Goal: Information Seeking & Learning: Learn about a topic

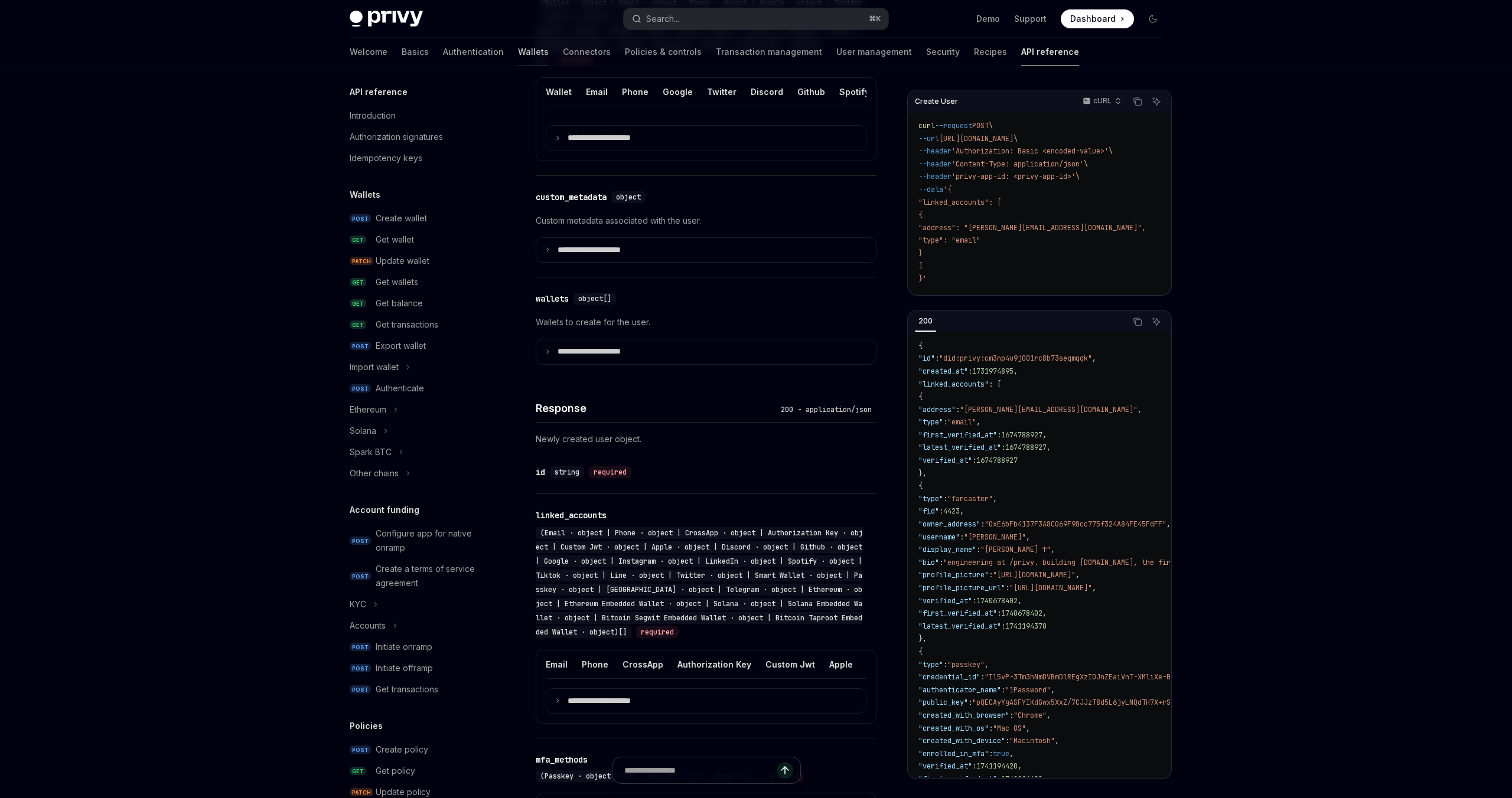
click at [518, 55] on link "Wallets" at bounding box center [533, 52] width 30 height 29
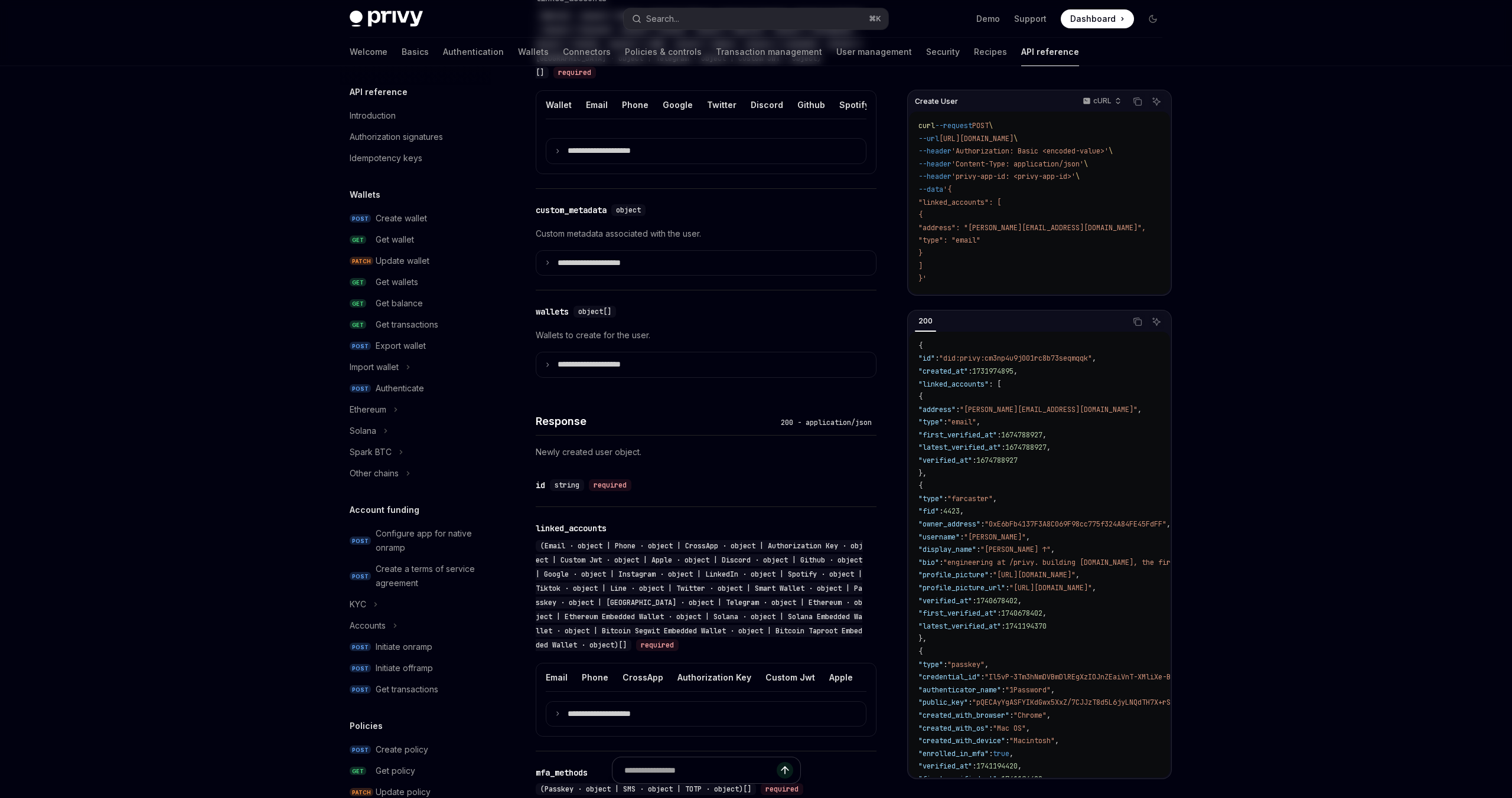
scroll to position [443, 0]
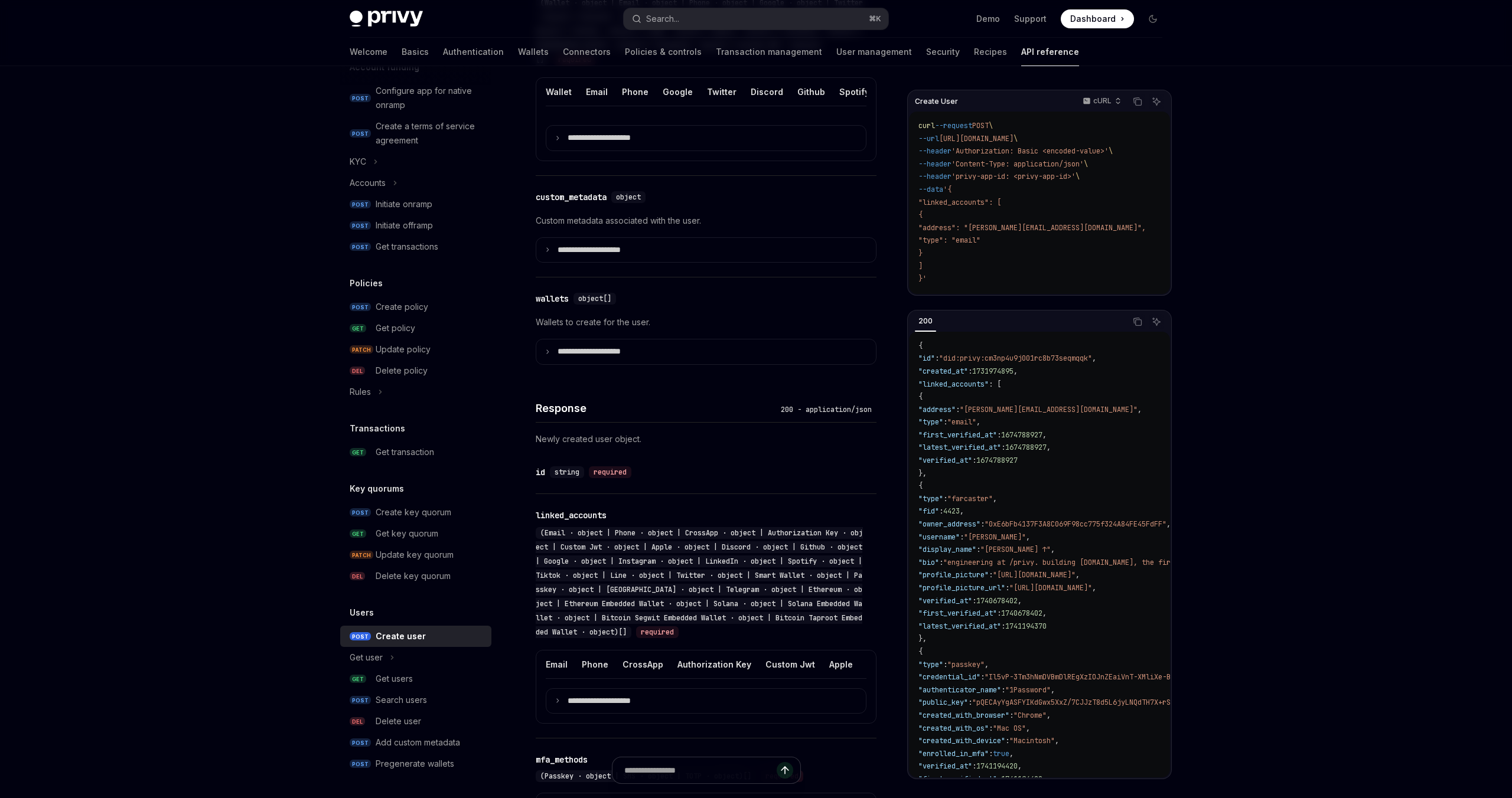
click at [518, 52] on link "Wallets" at bounding box center [533, 52] width 30 height 29
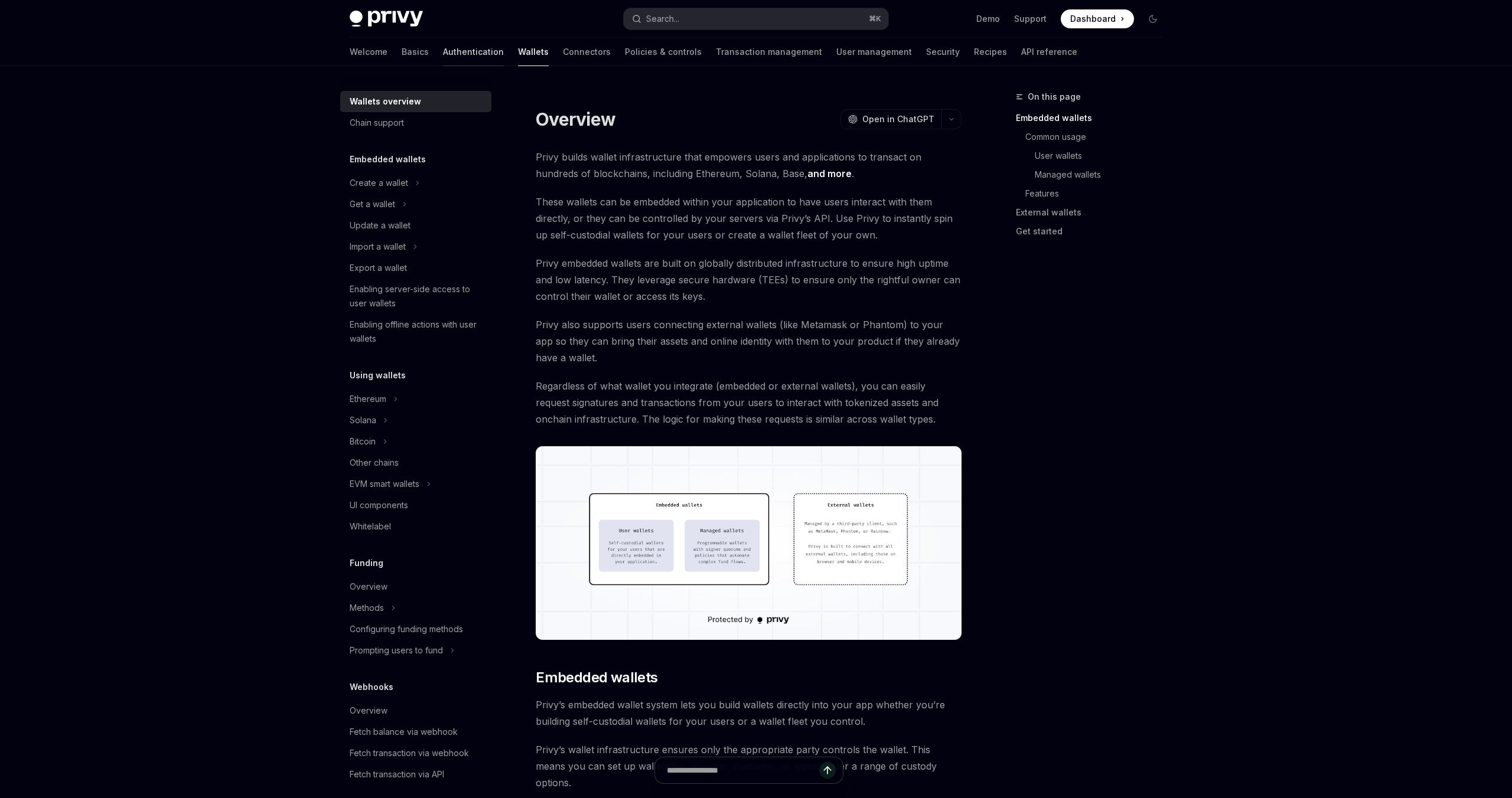
click at [443, 52] on link "Authentication" at bounding box center [473, 52] width 61 height 29
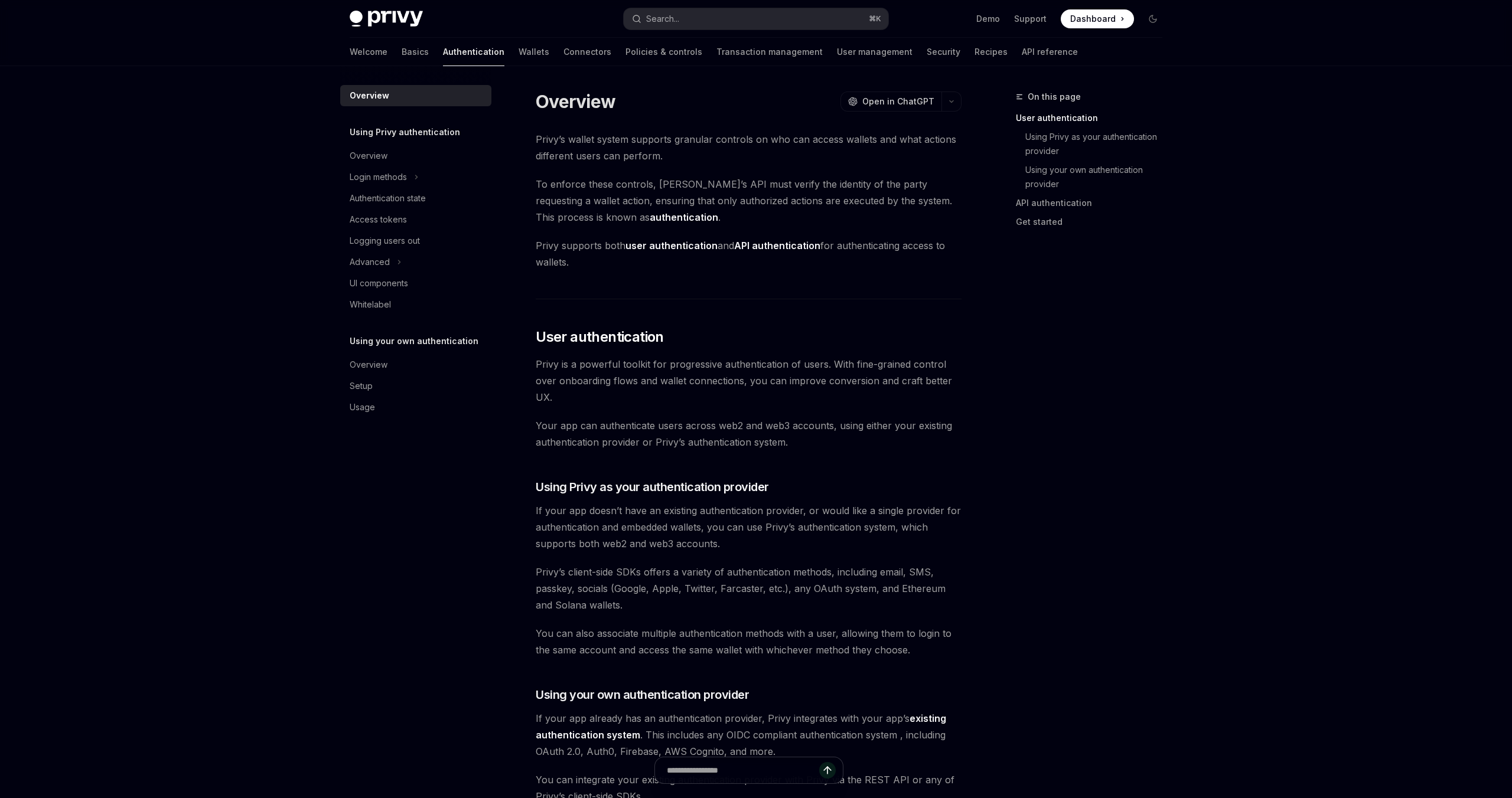
click at [382, 52] on div "Welcome Basics Authentication Wallets Connectors Policies & controls Transactio…" at bounding box center [714, 52] width 728 height 29
click at [401, 53] on link "Basics" at bounding box center [414, 52] width 27 height 29
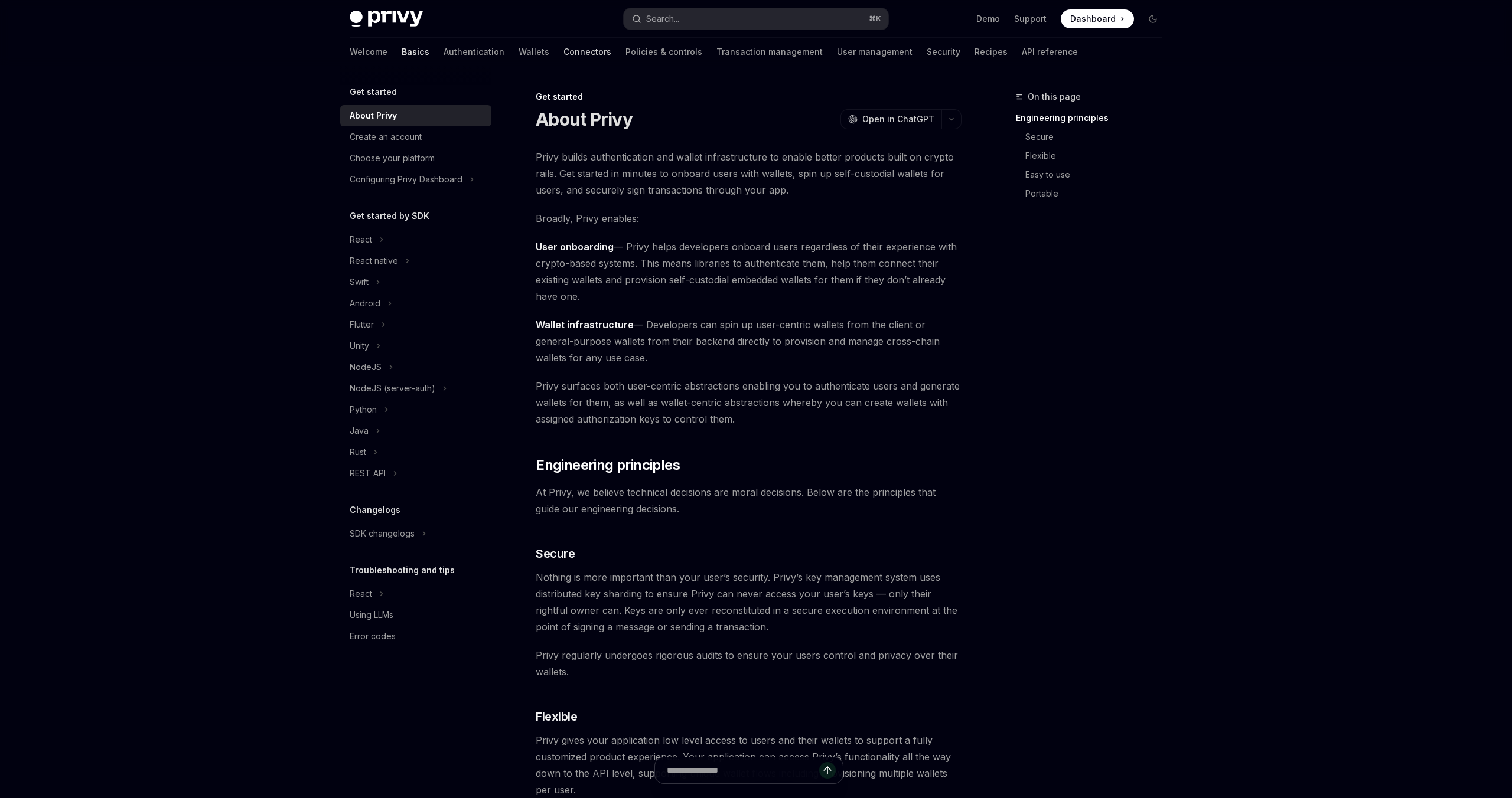
click at [564, 55] on link "Connectors" at bounding box center [587, 52] width 48 height 29
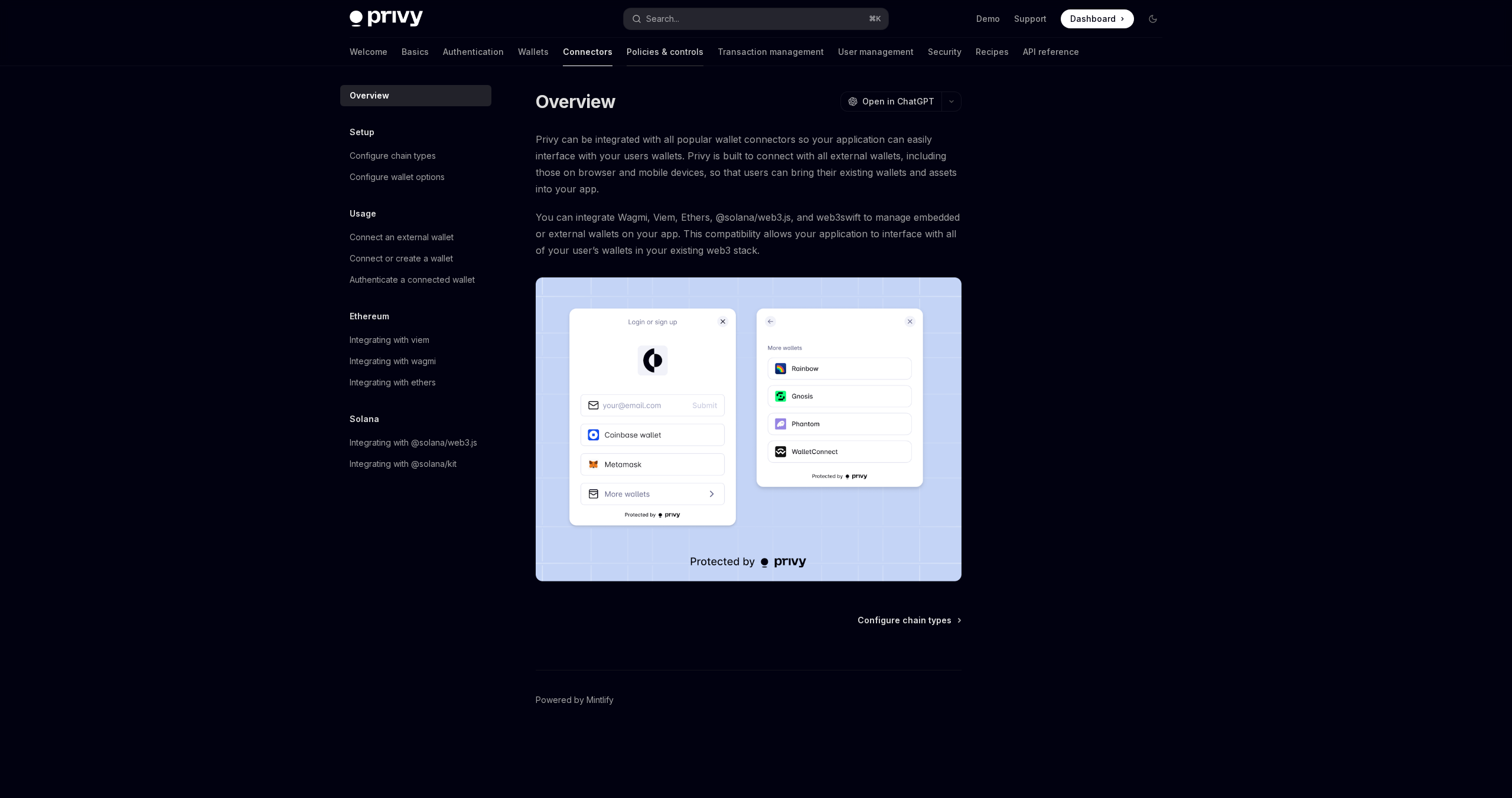
click at [627, 53] on link "Policies & controls" at bounding box center [665, 52] width 77 height 29
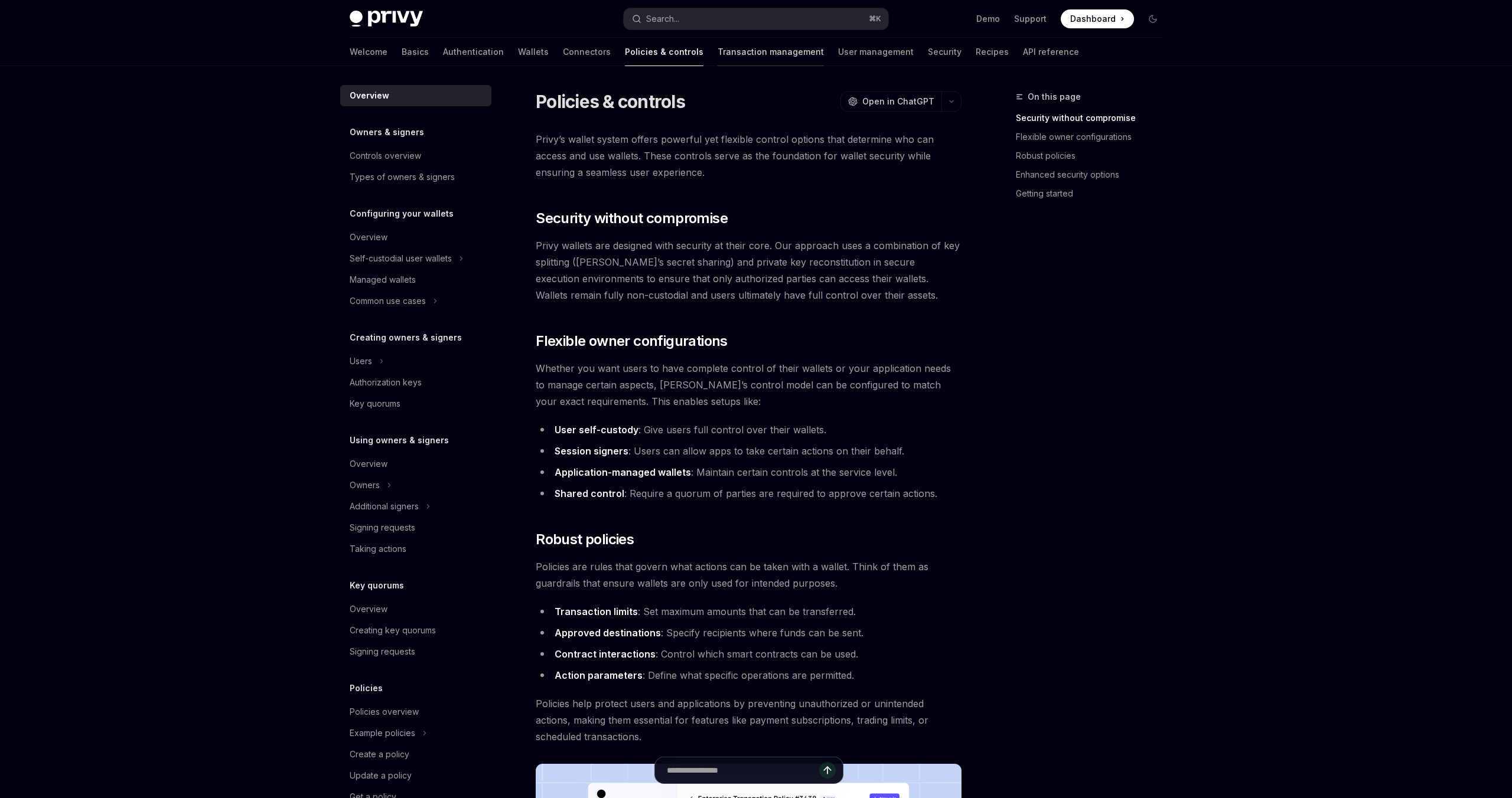
click at [718, 53] on link "Transaction management" at bounding box center [771, 52] width 107 height 29
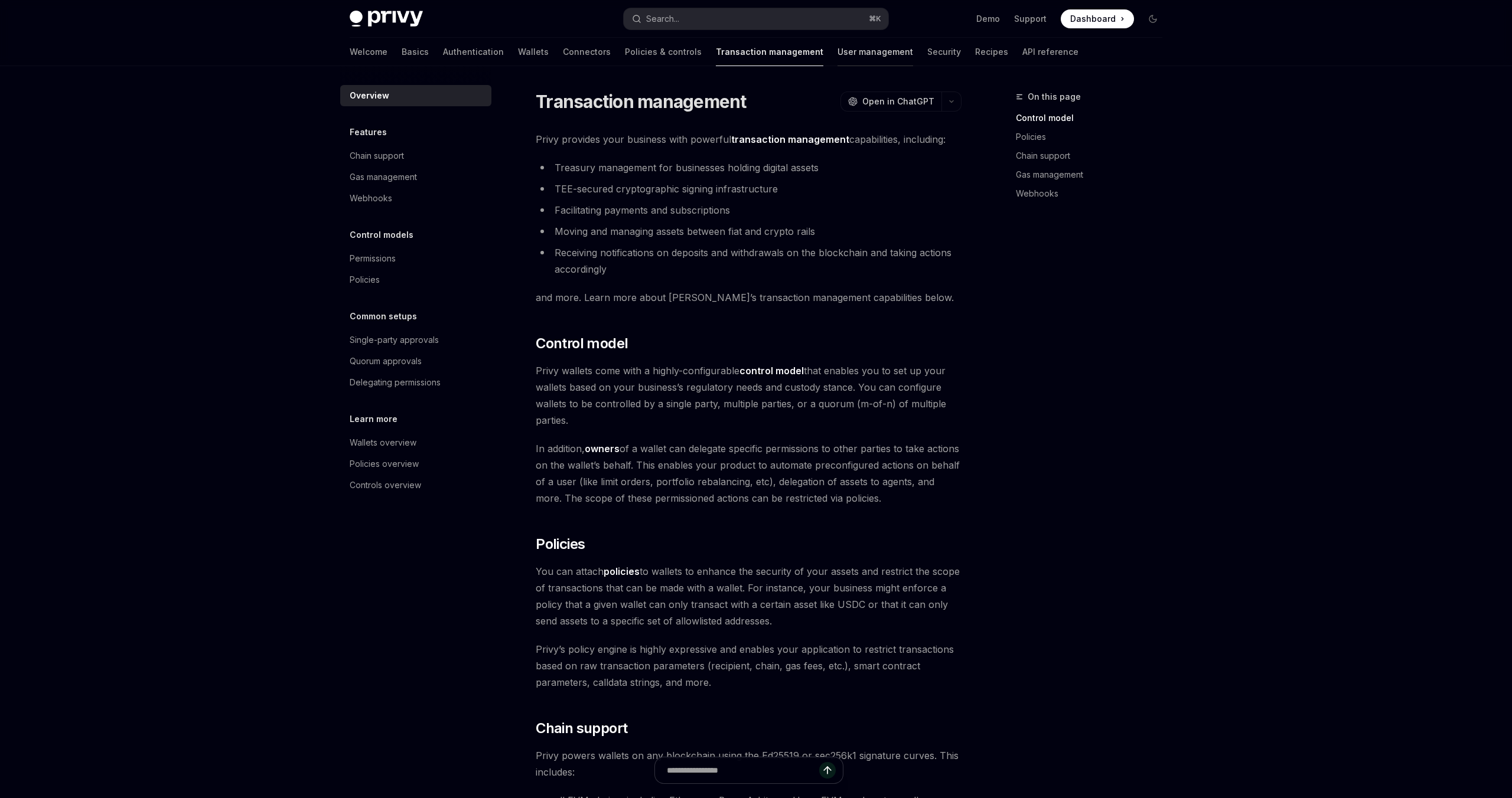
click at [837, 66] on div at bounding box center [875, 66] width 75 height 1
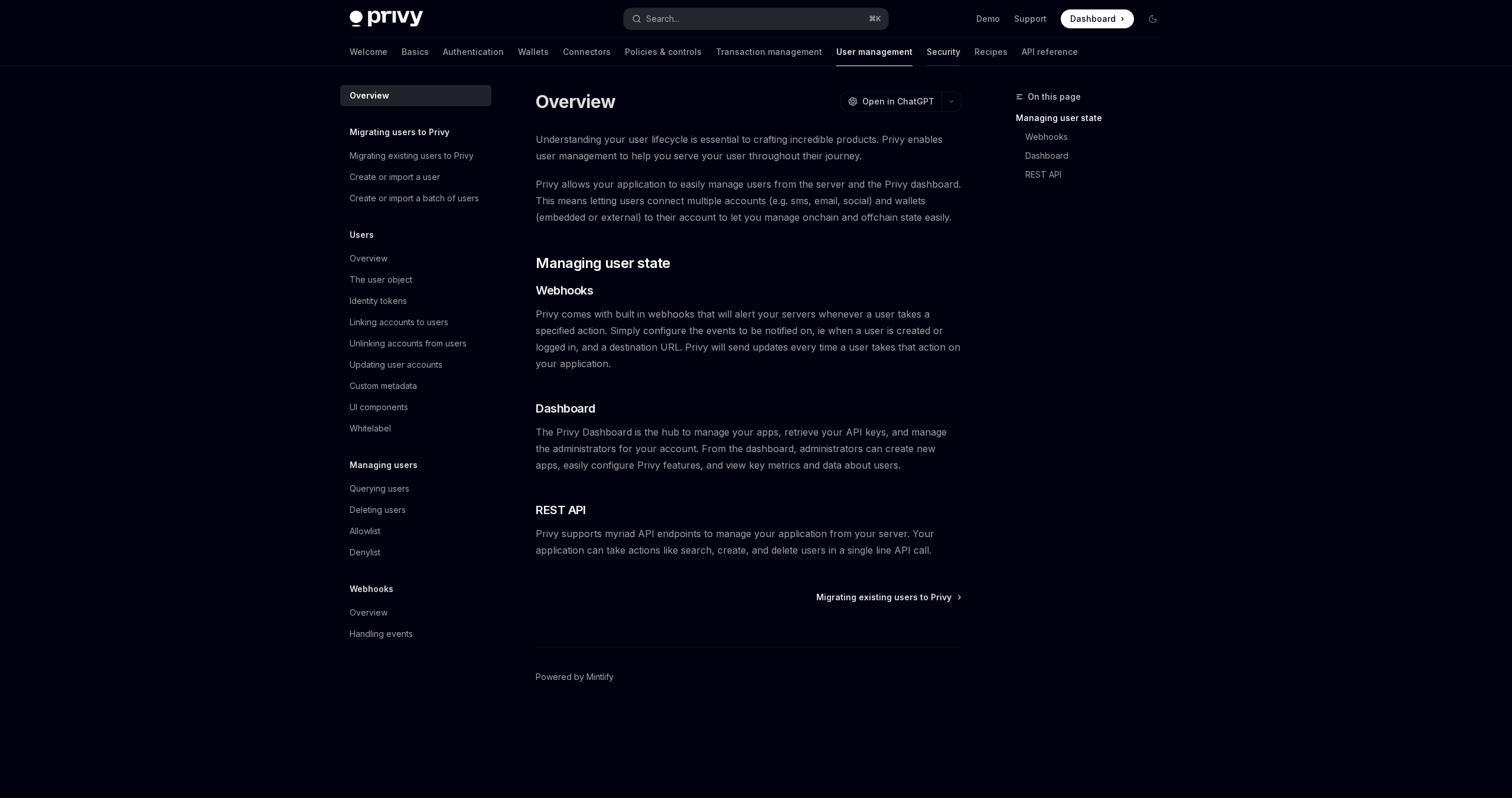
click at [927, 61] on link "Security" at bounding box center [943, 52] width 34 height 29
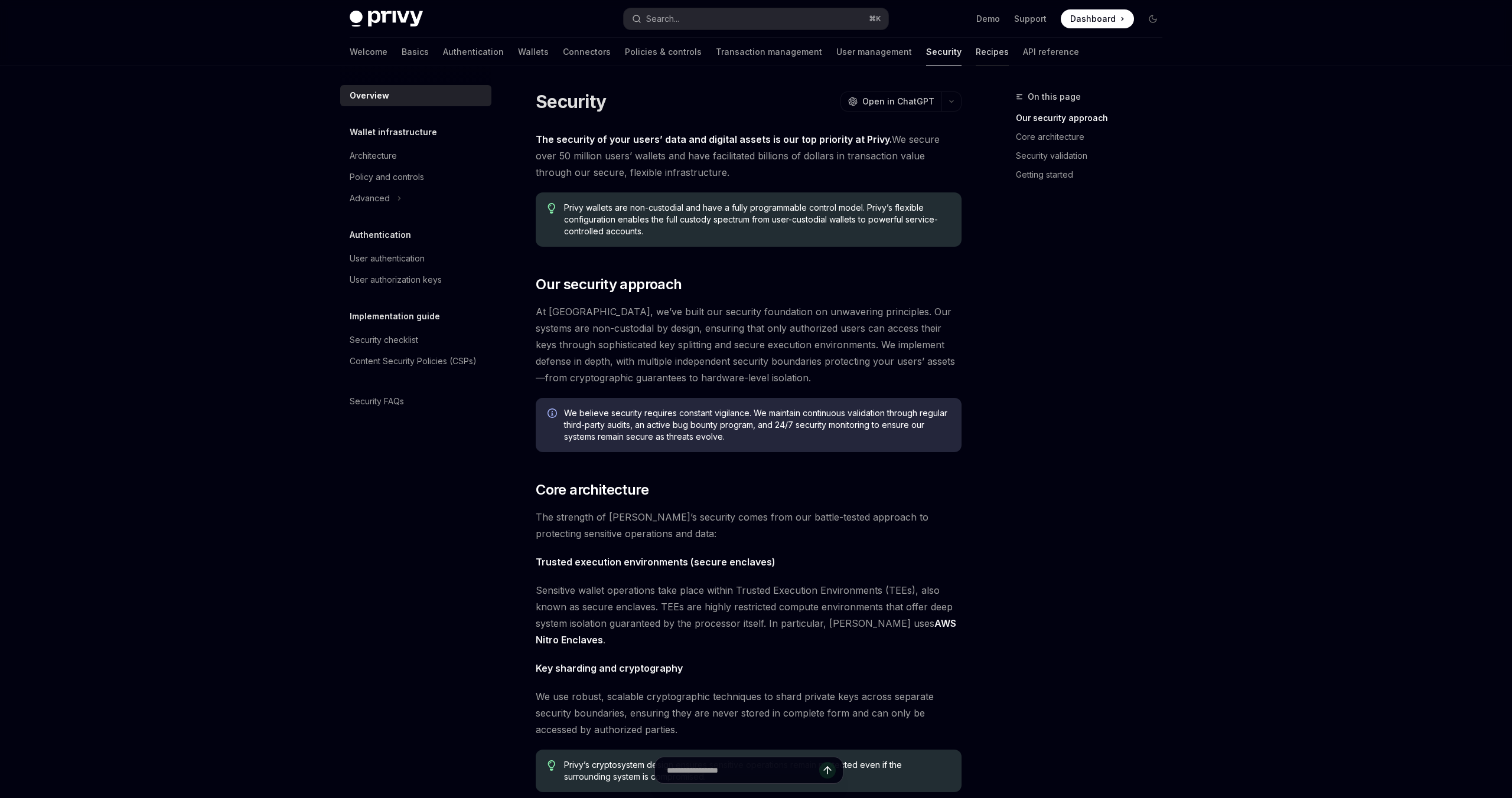
click at [976, 61] on link "Recipes" at bounding box center [993, 52] width 33 height 29
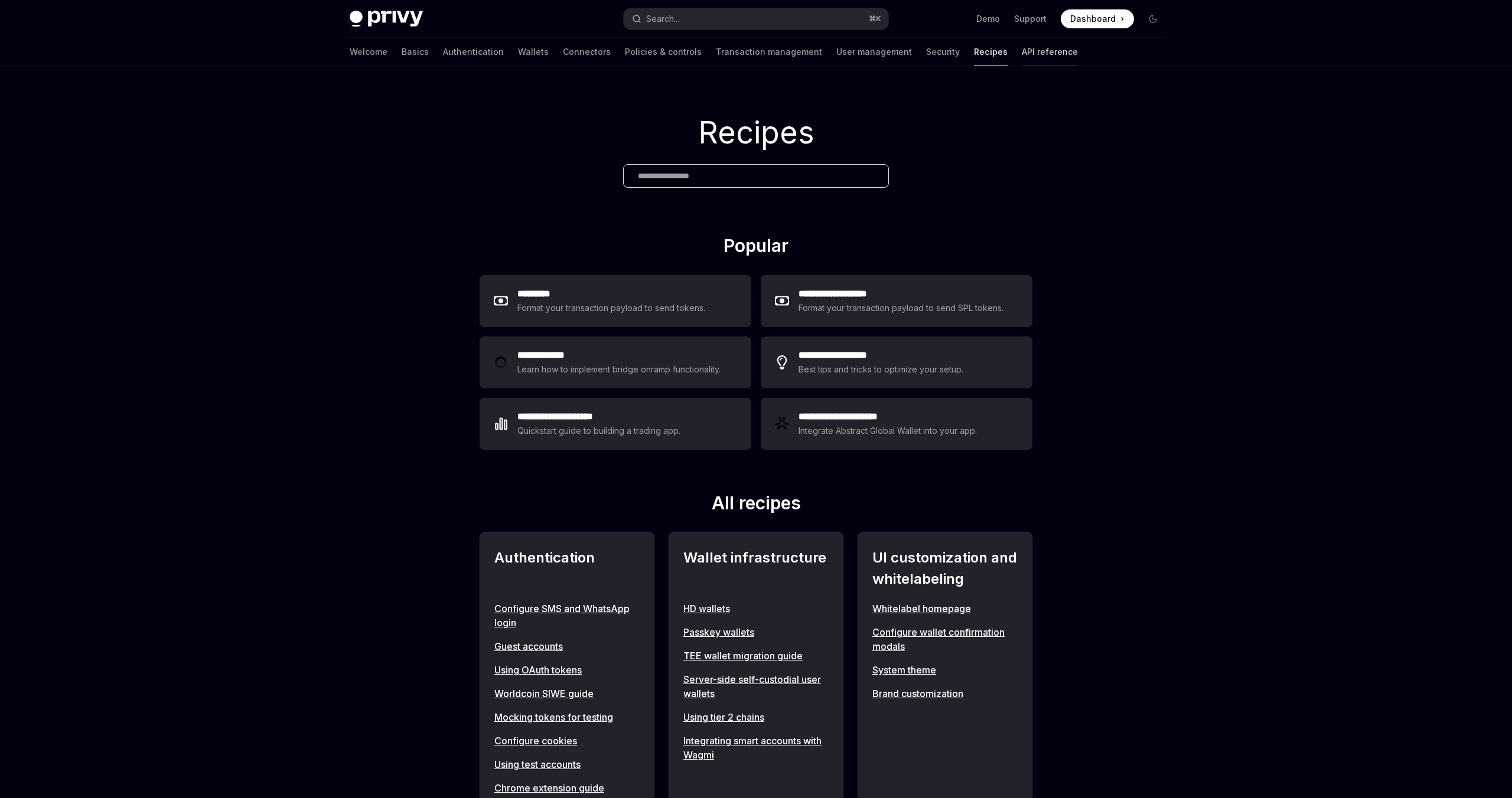
click at [1022, 58] on link "API reference" at bounding box center [1050, 52] width 56 height 29
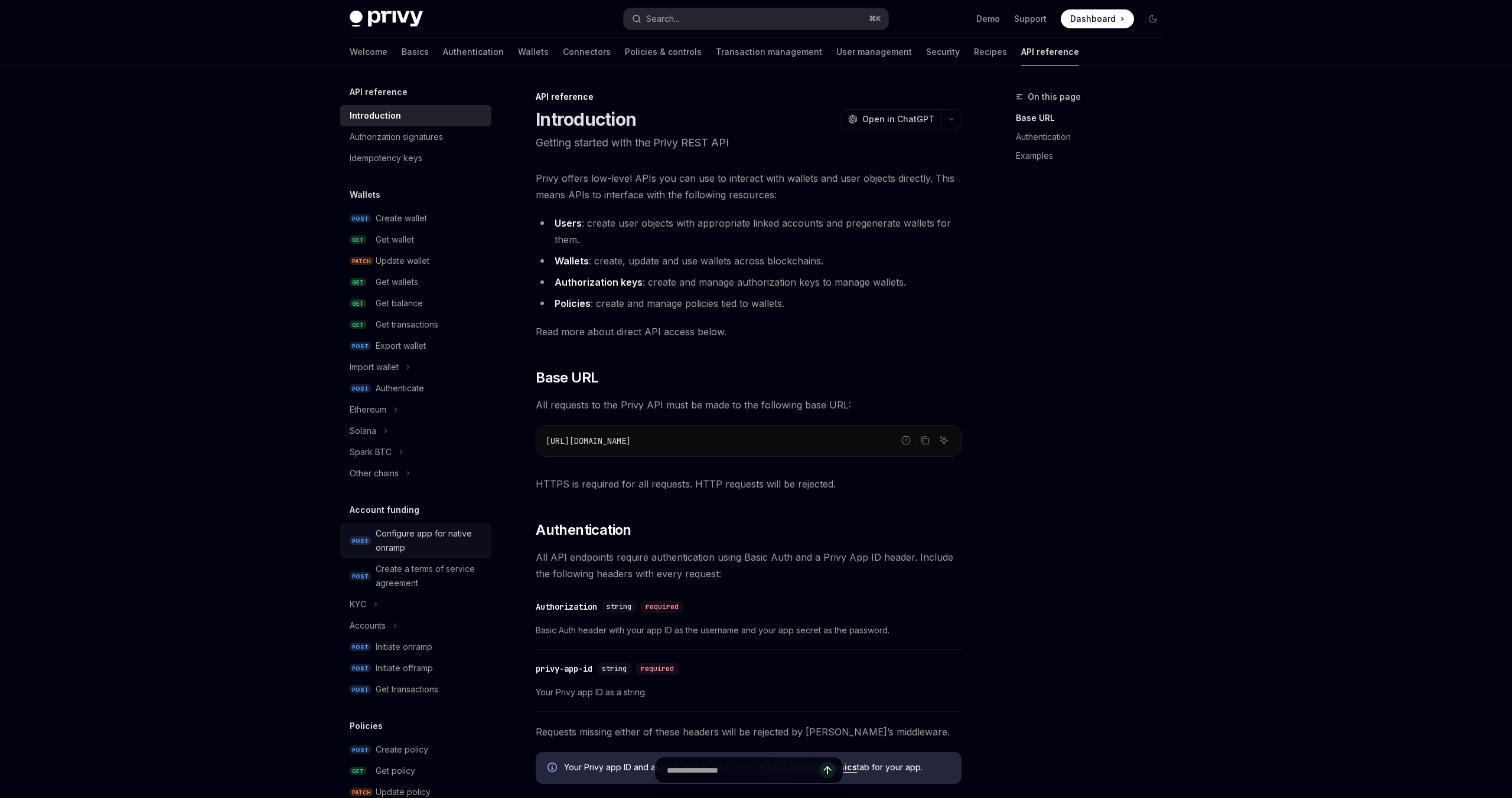
click at [394, 548] on div "Configure app for native onramp" at bounding box center [429, 541] width 108 height 29
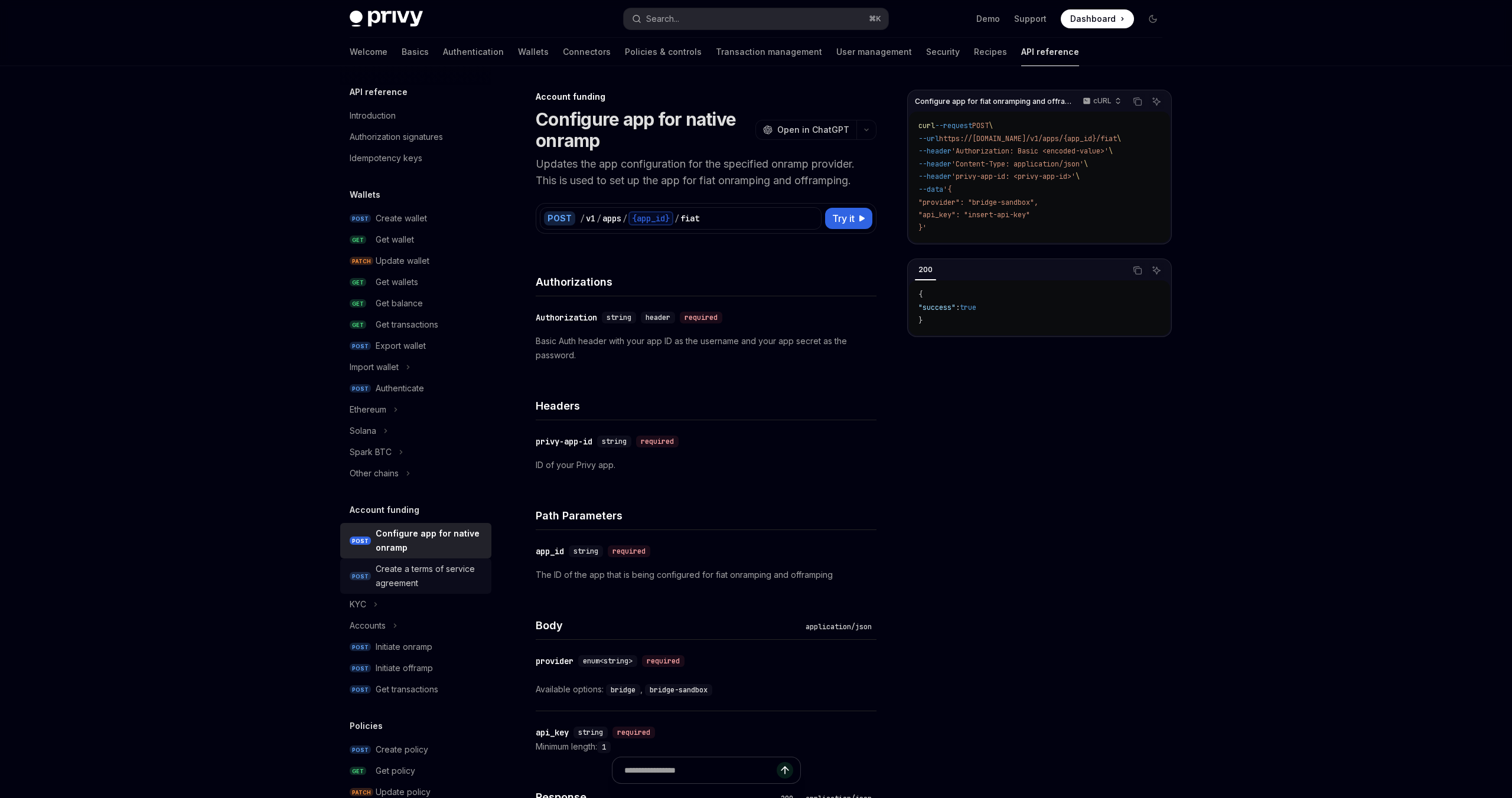
click at [410, 588] on div "Create a terms of service agreement" at bounding box center [429, 576] width 108 height 29
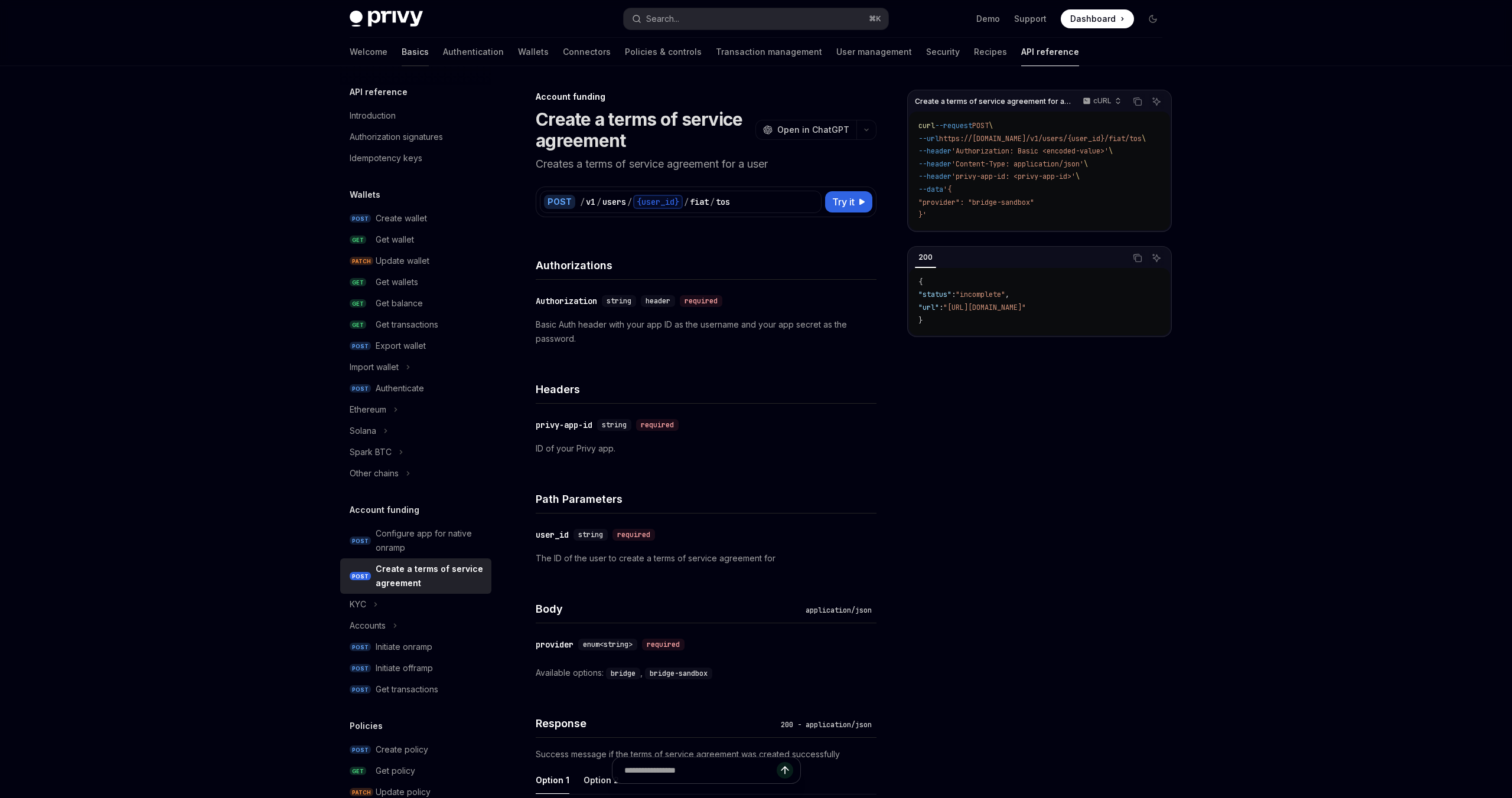
click at [401, 49] on link "Basics" at bounding box center [414, 52] width 27 height 29
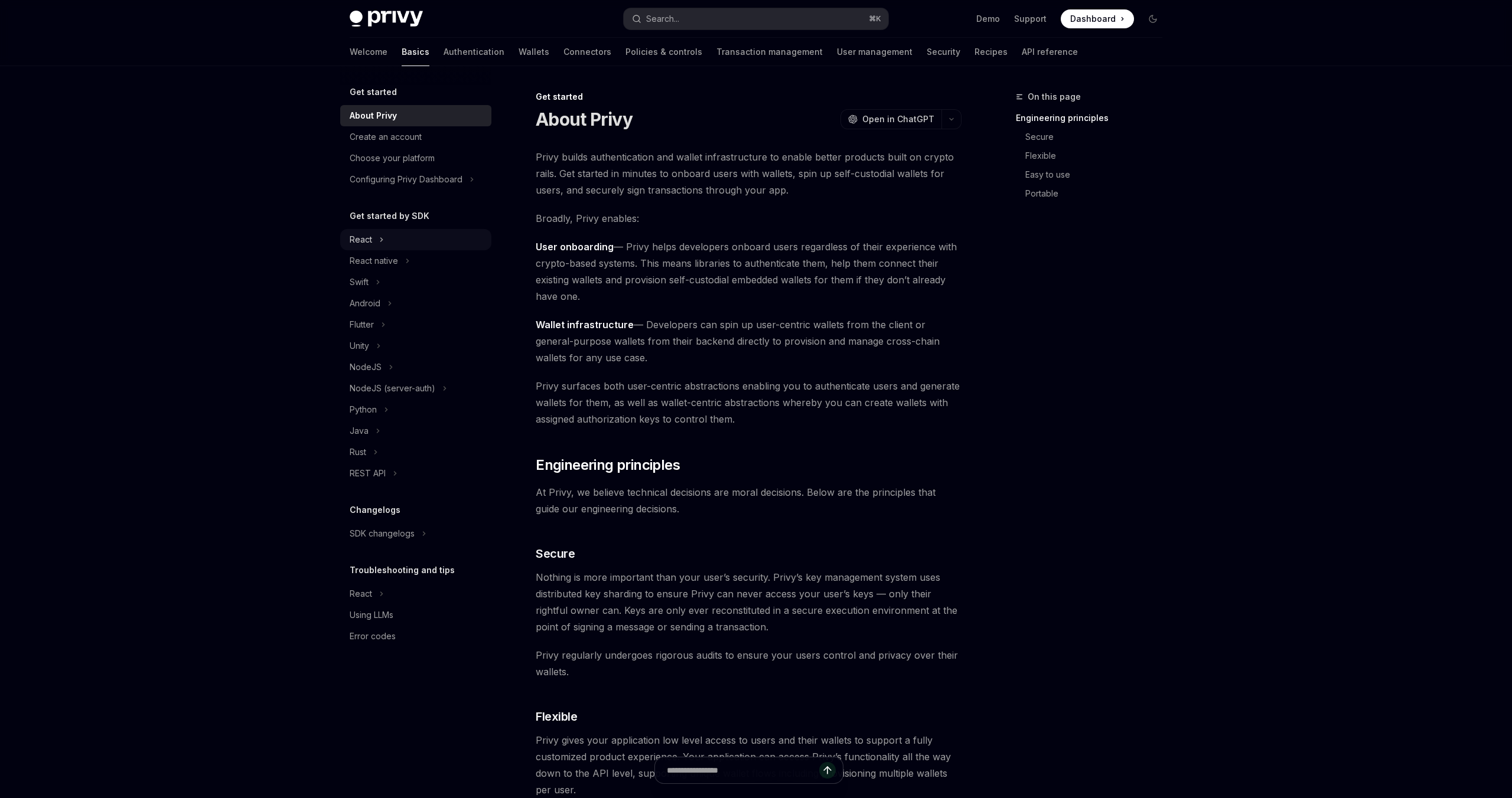
click at [379, 244] on icon "Toggle React section" at bounding box center [381, 239] width 4 height 14
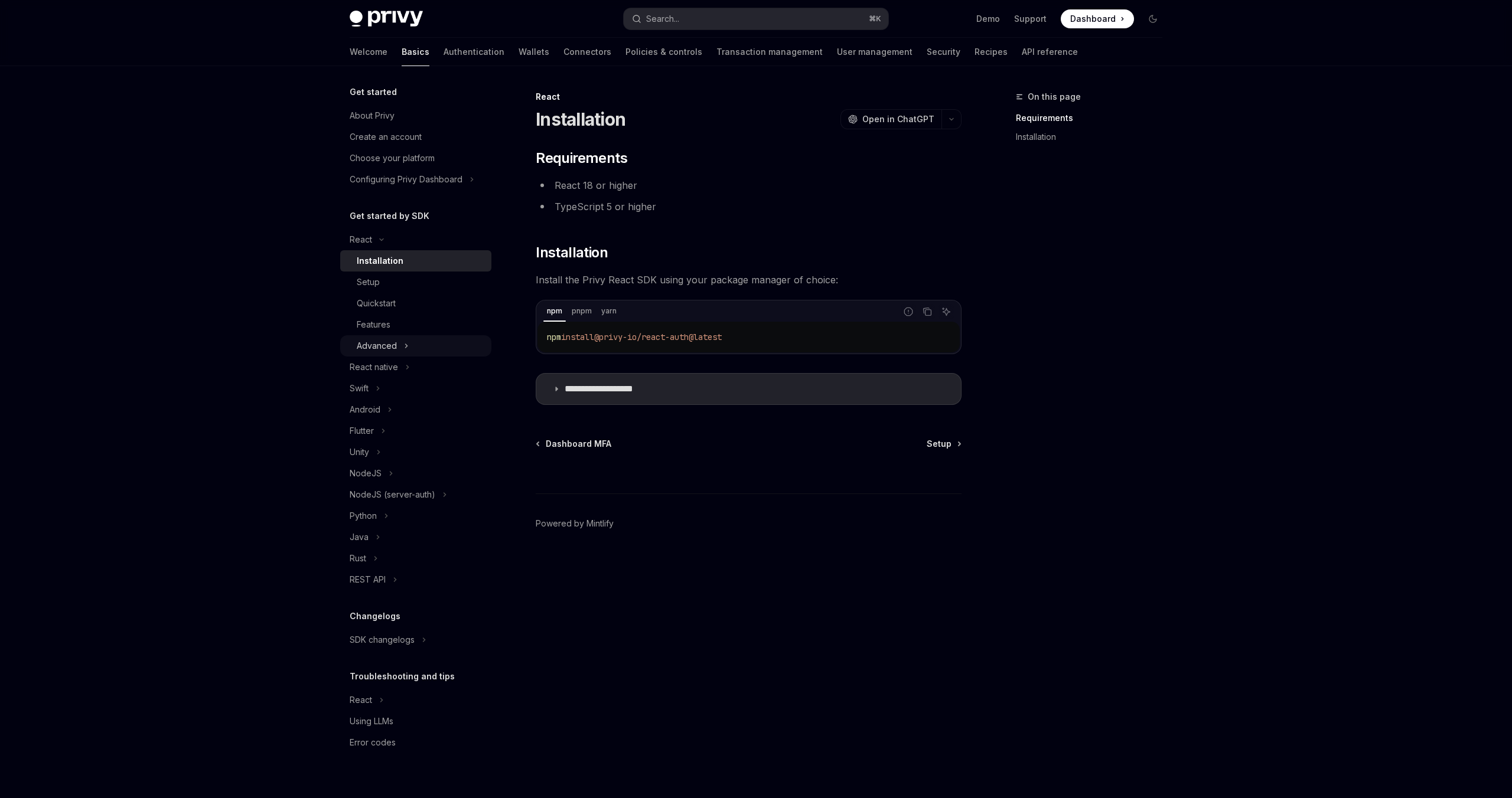
click at [390, 336] on button "Advanced" at bounding box center [415, 346] width 151 height 22
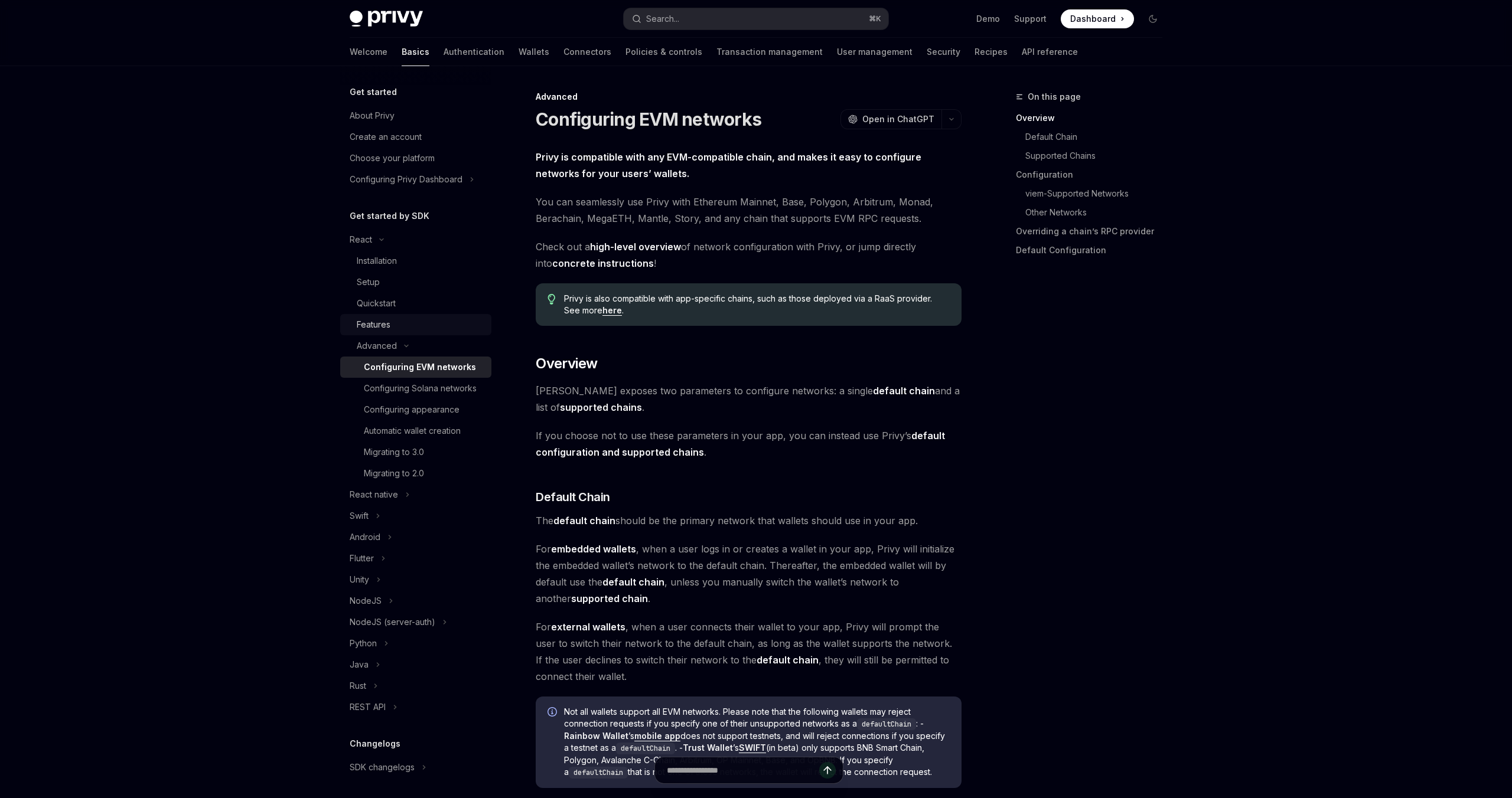
click at [387, 324] on div "Features" at bounding box center [374, 325] width 34 height 14
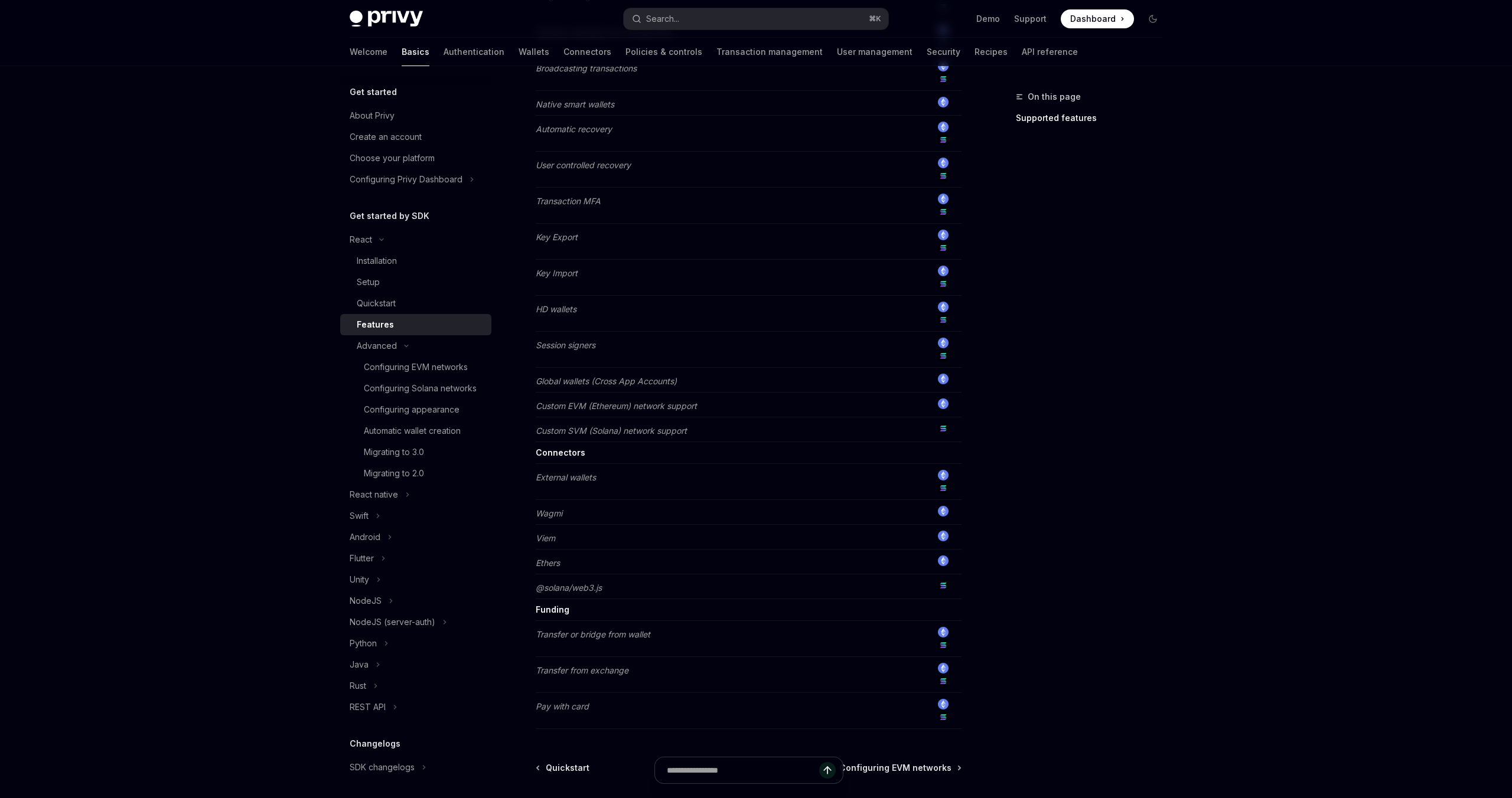
scroll to position [693, 0]
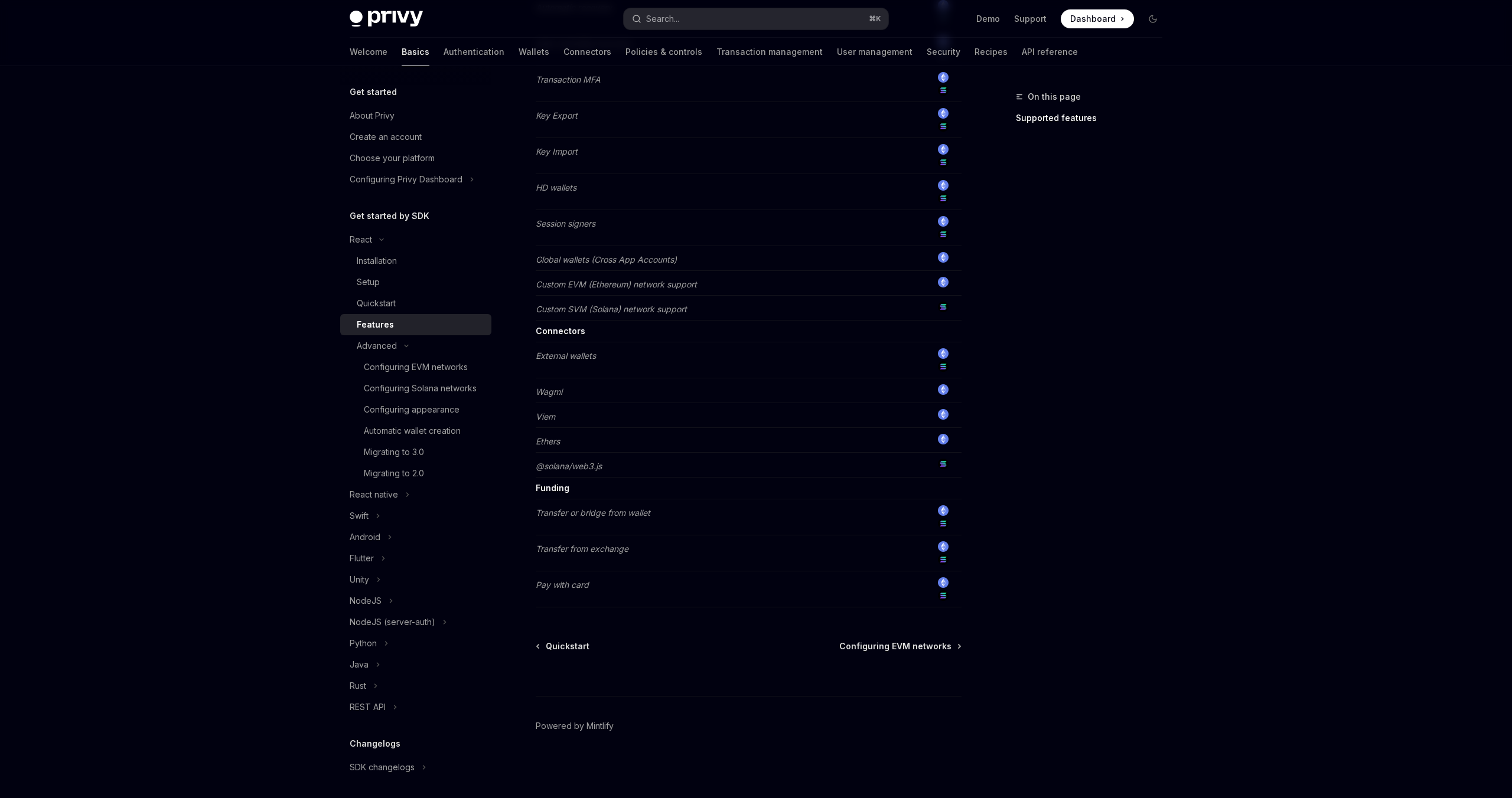
click at [628, 294] on td "Custom EVM (Ethereum) network support" at bounding box center [728, 283] width 385 height 25
click at [550, 490] on strong "Funding" at bounding box center [552, 488] width 34 height 10
click at [944, 509] on img at bounding box center [943, 510] width 10 height 10
click at [943, 529] on div at bounding box center [943, 523] width 36 height 13
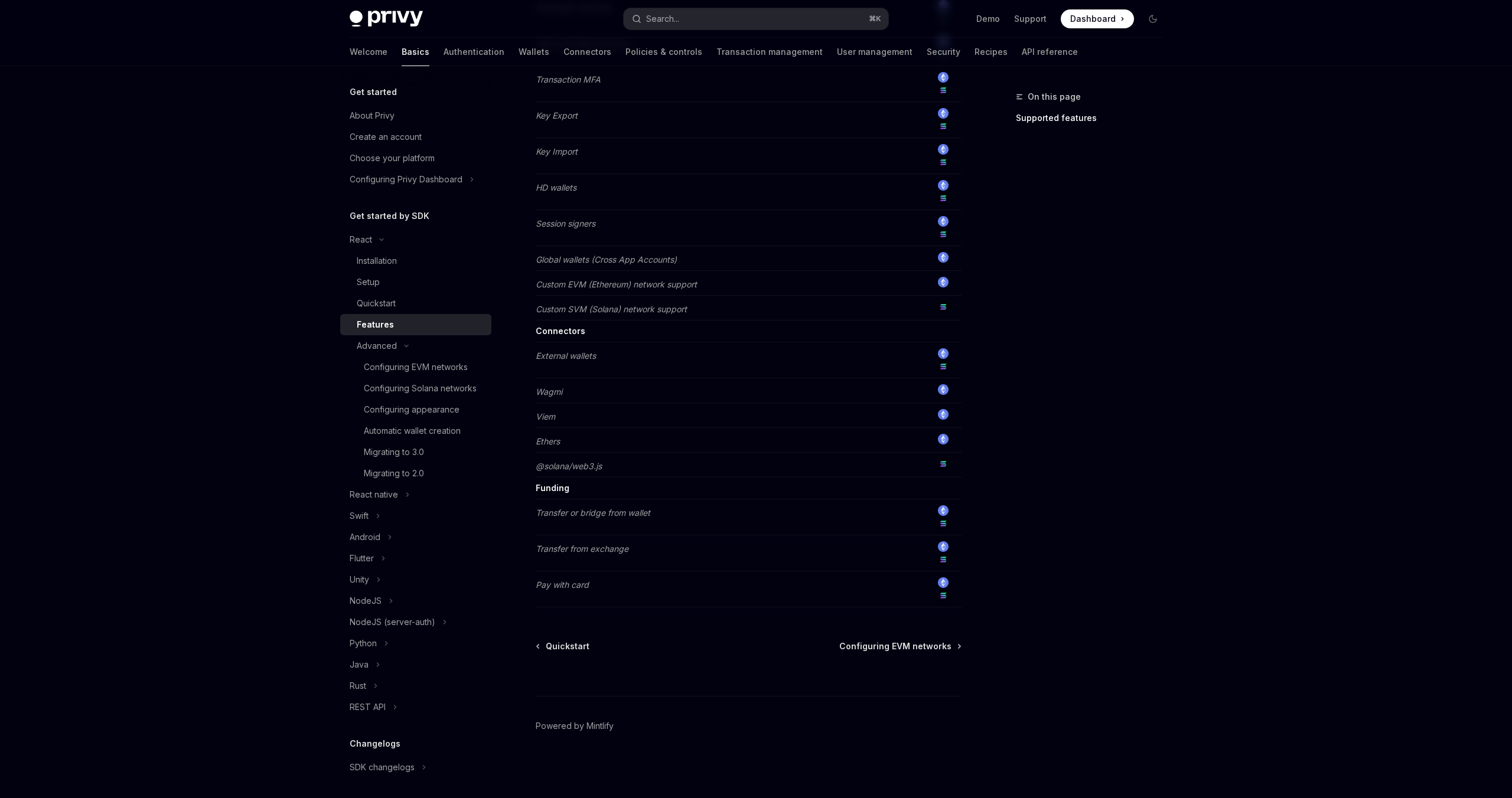
click at [392, 320] on div "Features" at bounding box center [420, 325] width 127 height 14
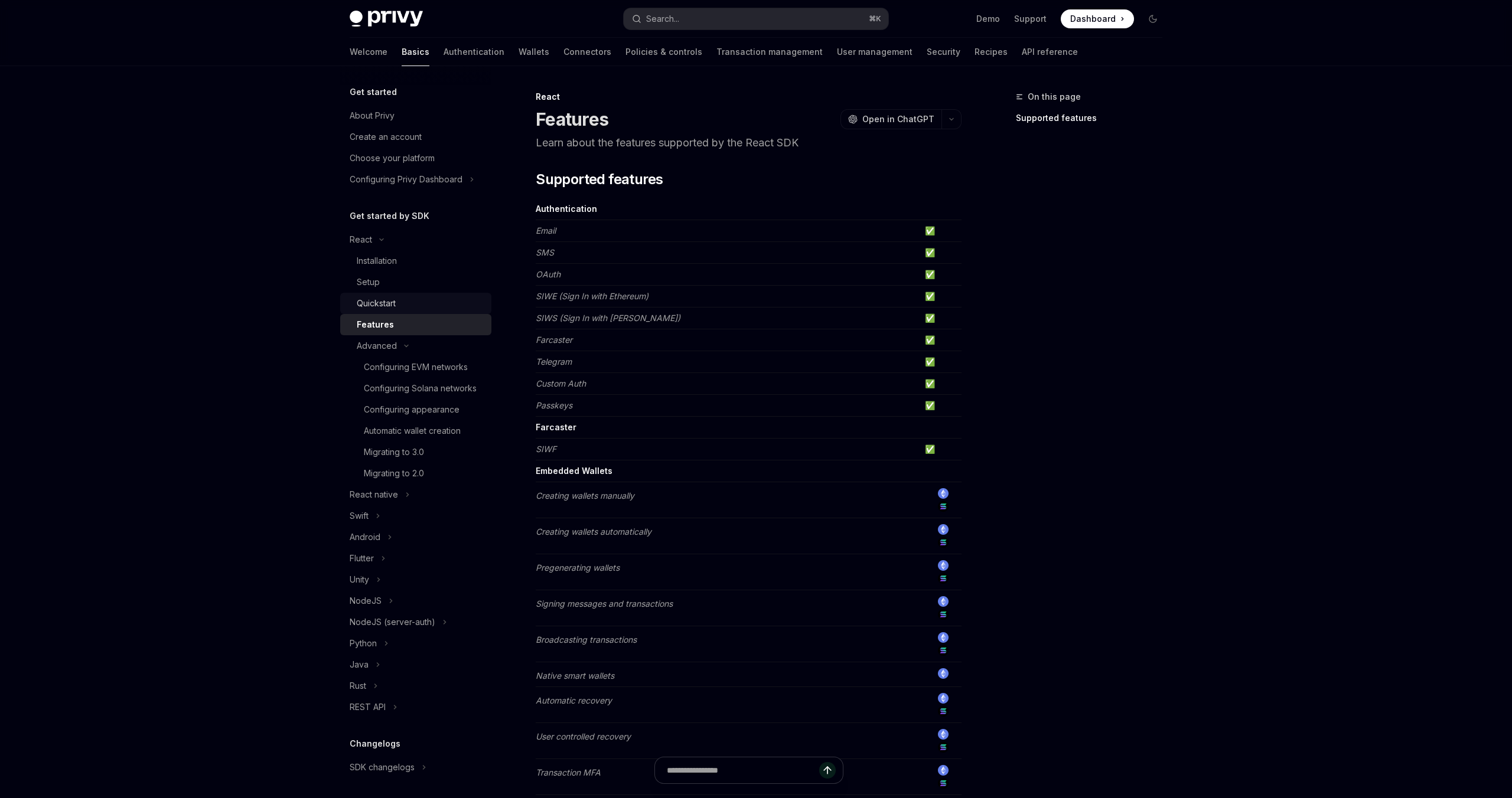
click at [387, 308] on div "Quickstart" at bounding box center [376, 303] width 39 height 14
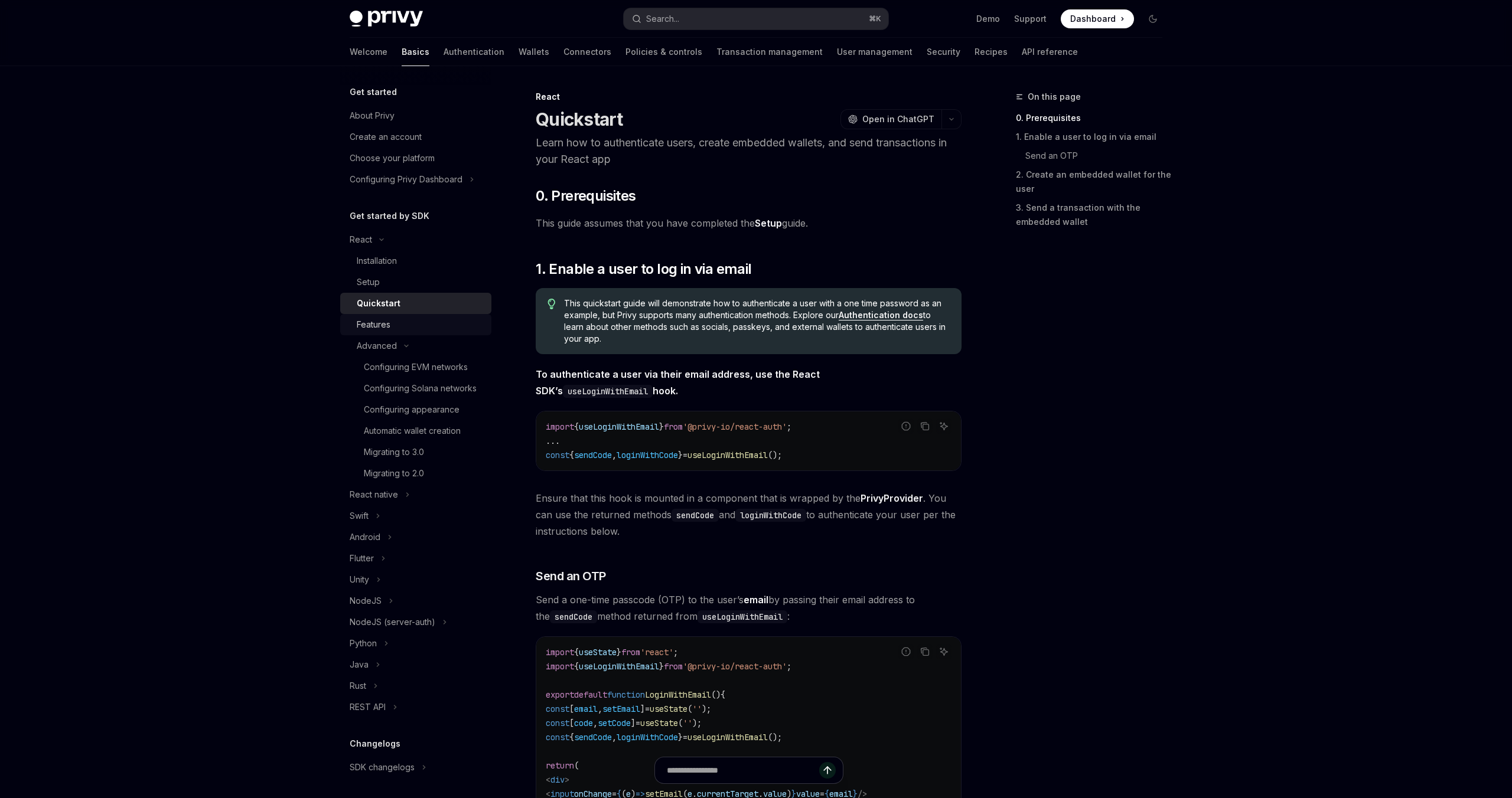
click at [387, 315] on link "Features" at bounding box center [415, 324] width 151 height 22
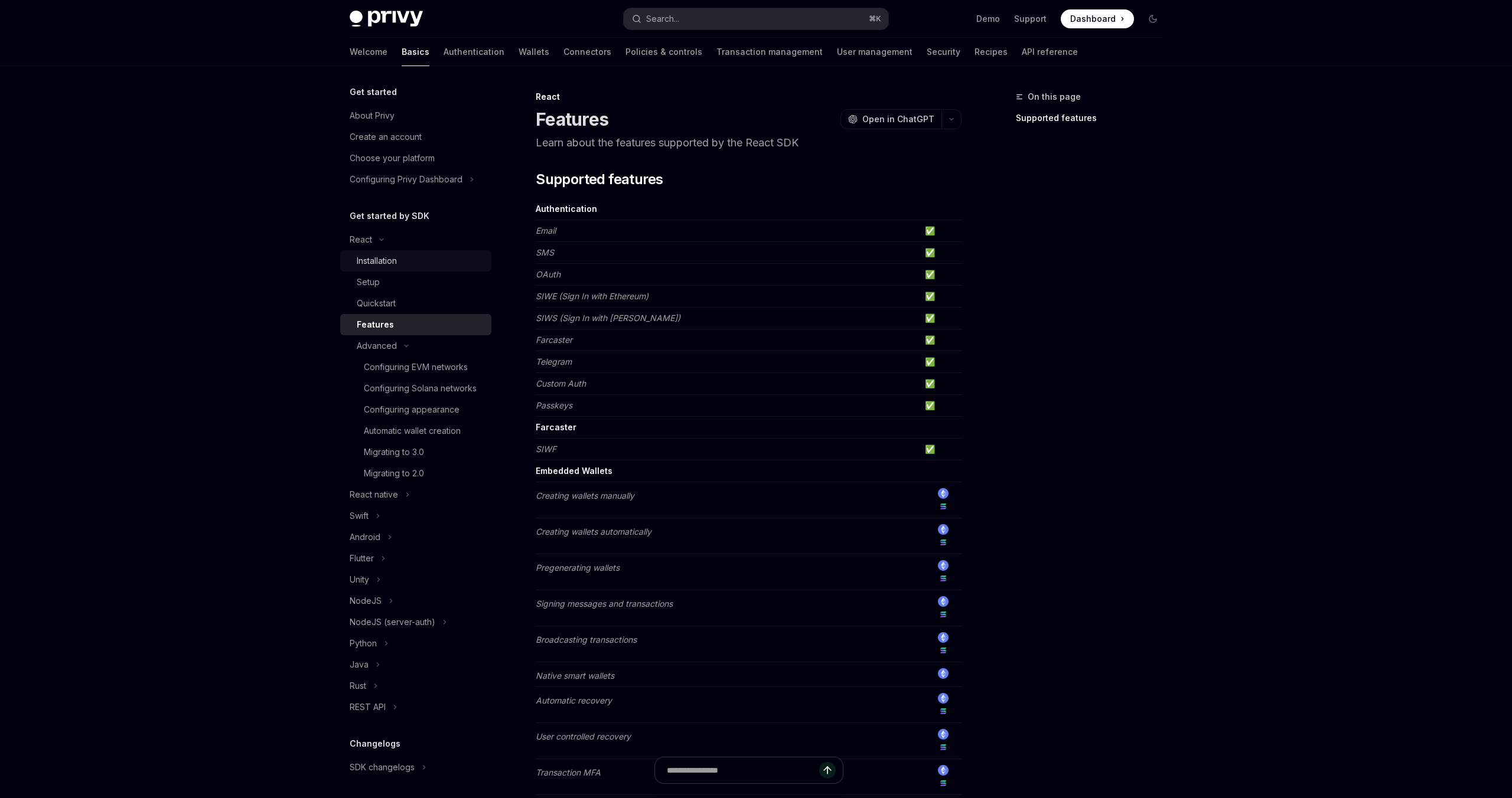
click at [385, 261] on div "Installation" at bounding box center [377, 261] width 40 height 14
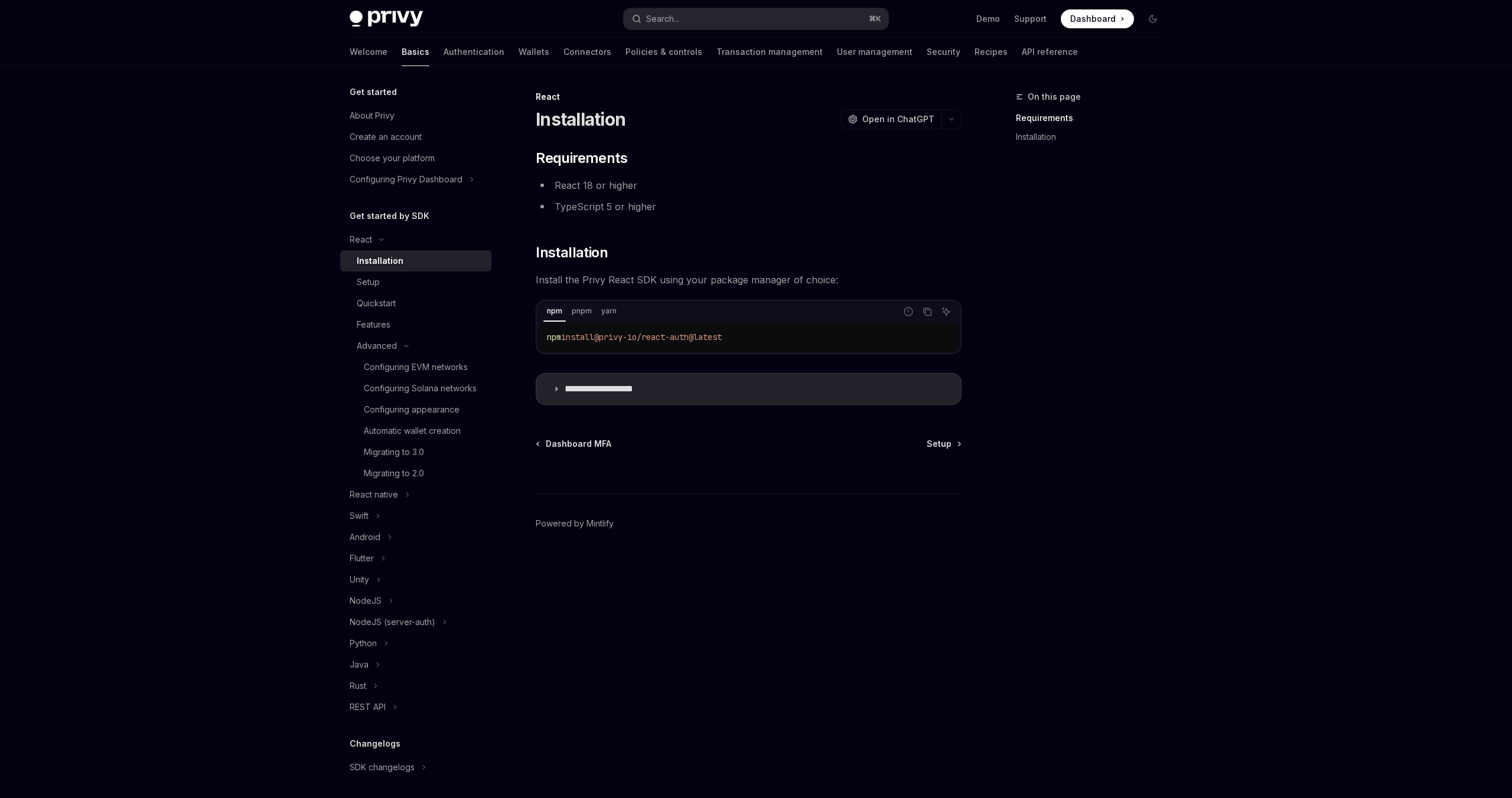
click at [361, 226] on div "Get started by SDK React Installation Setup Quickstart Features Advanced Config…" at bounding box center [415, 463] width 151 height 509
click at [361, 229] on button "React" at bounding box center [415, 239] width 151 height 22
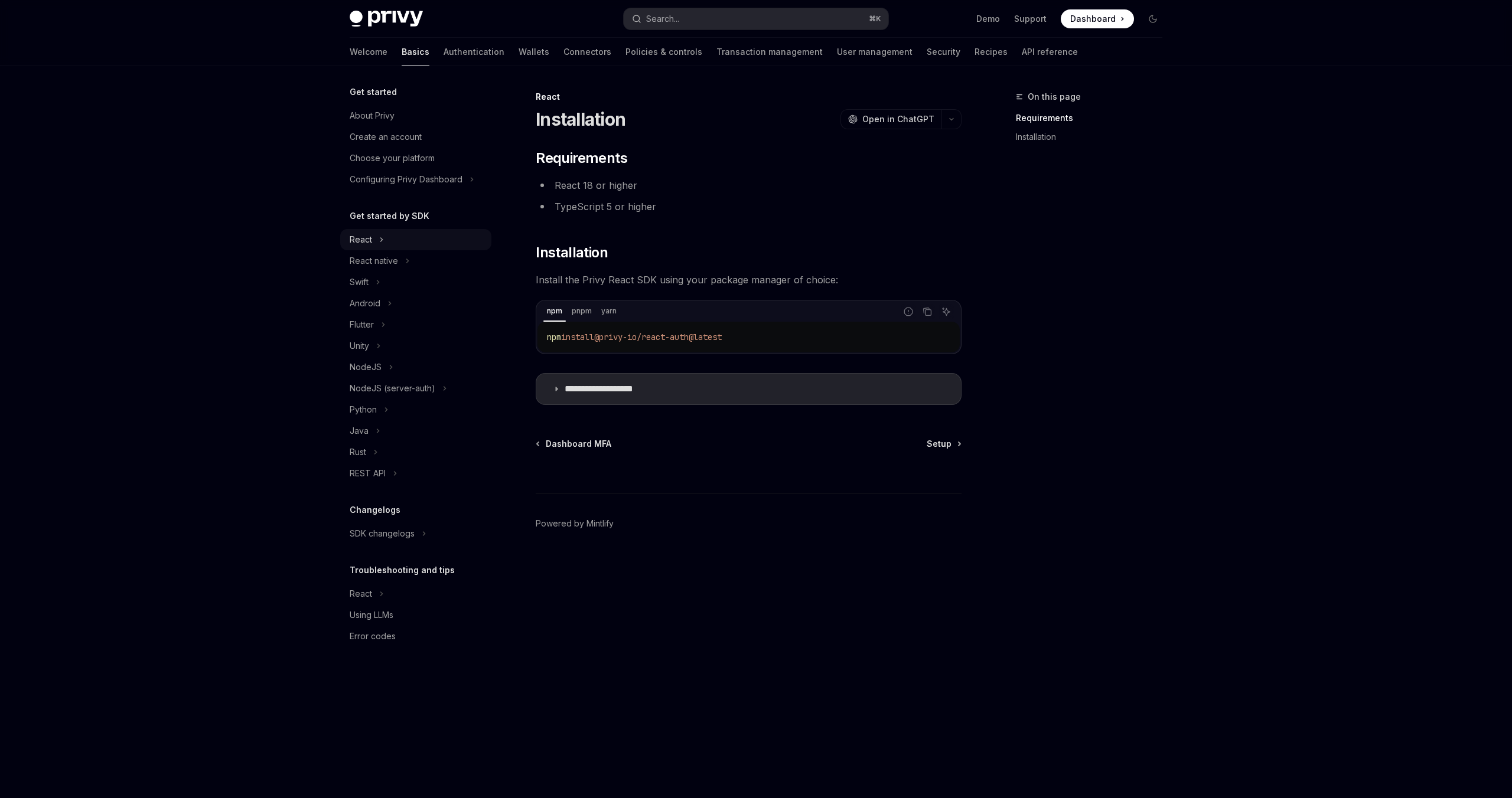
click at [361, 229] on button "React" at bounding box center [415, 239] width 151 height 22
click at [373, 265] on div "Installation" at bounding box center [381, 261] width 47 height 14
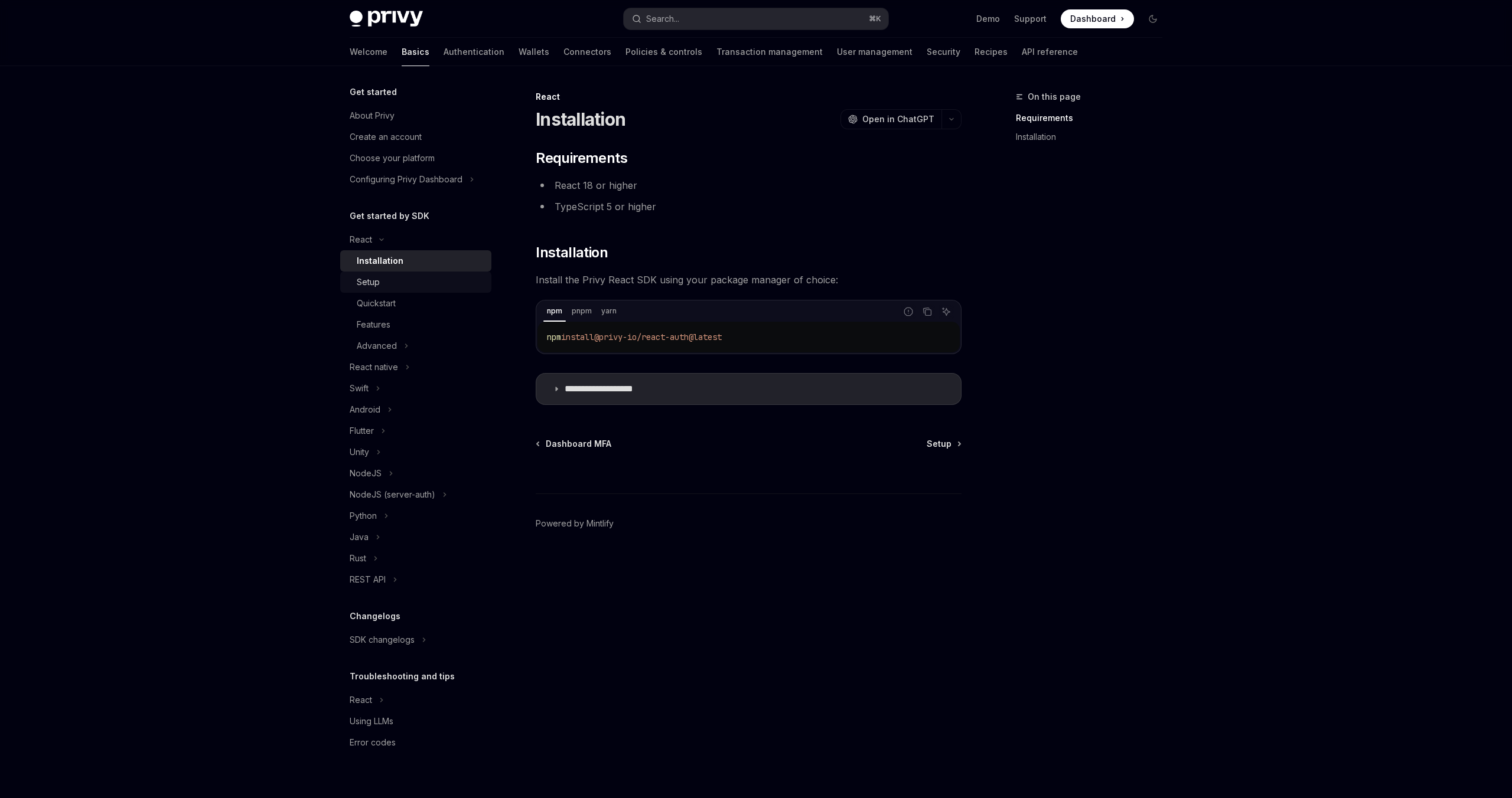
click at [374, 275] on div "Setup" at bounding box center [368, 282] width 23 height 14
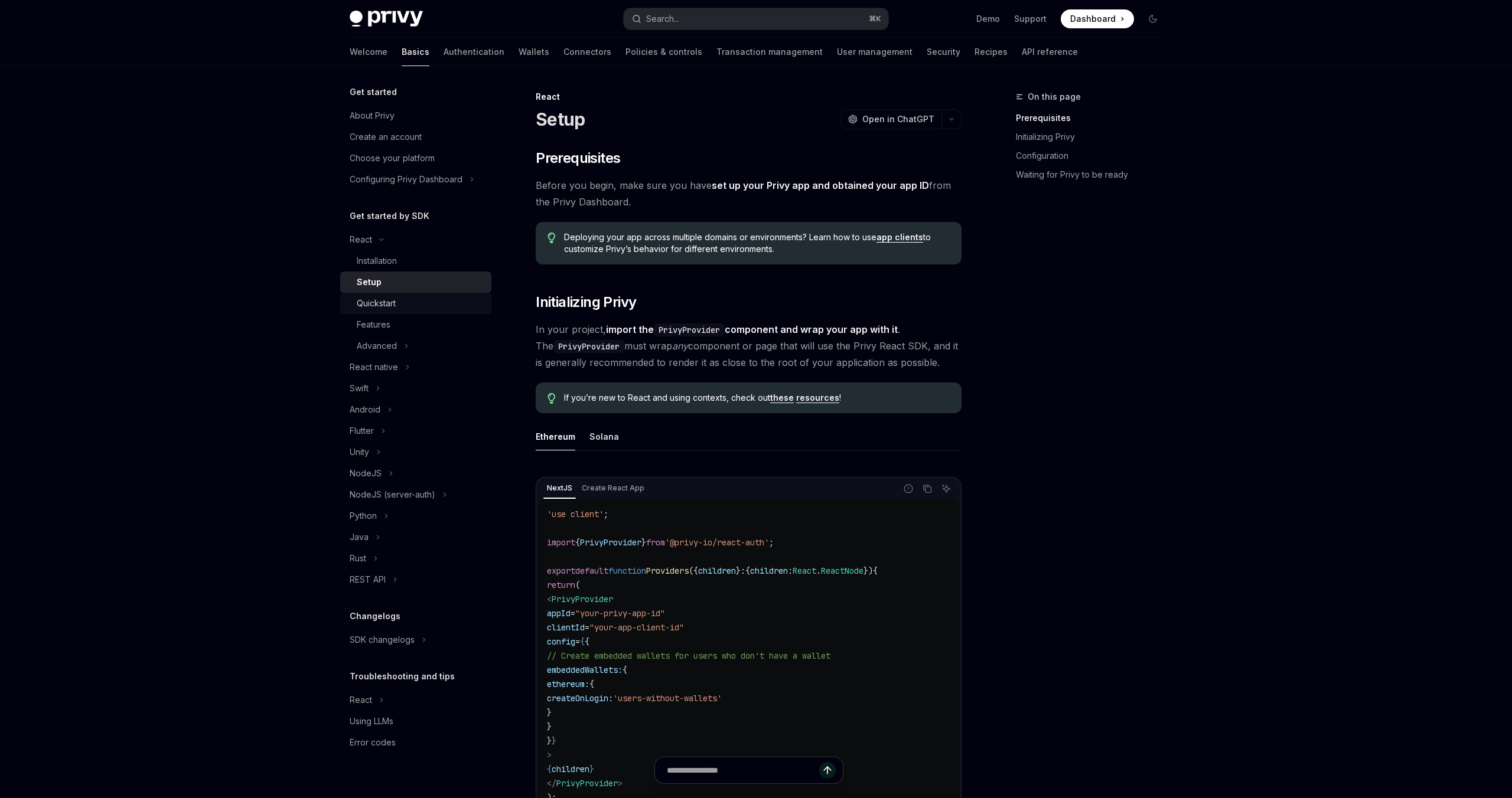
click at [378, 310] on div "Quickstart" at bounding box center [376, 303] width 39 height 14
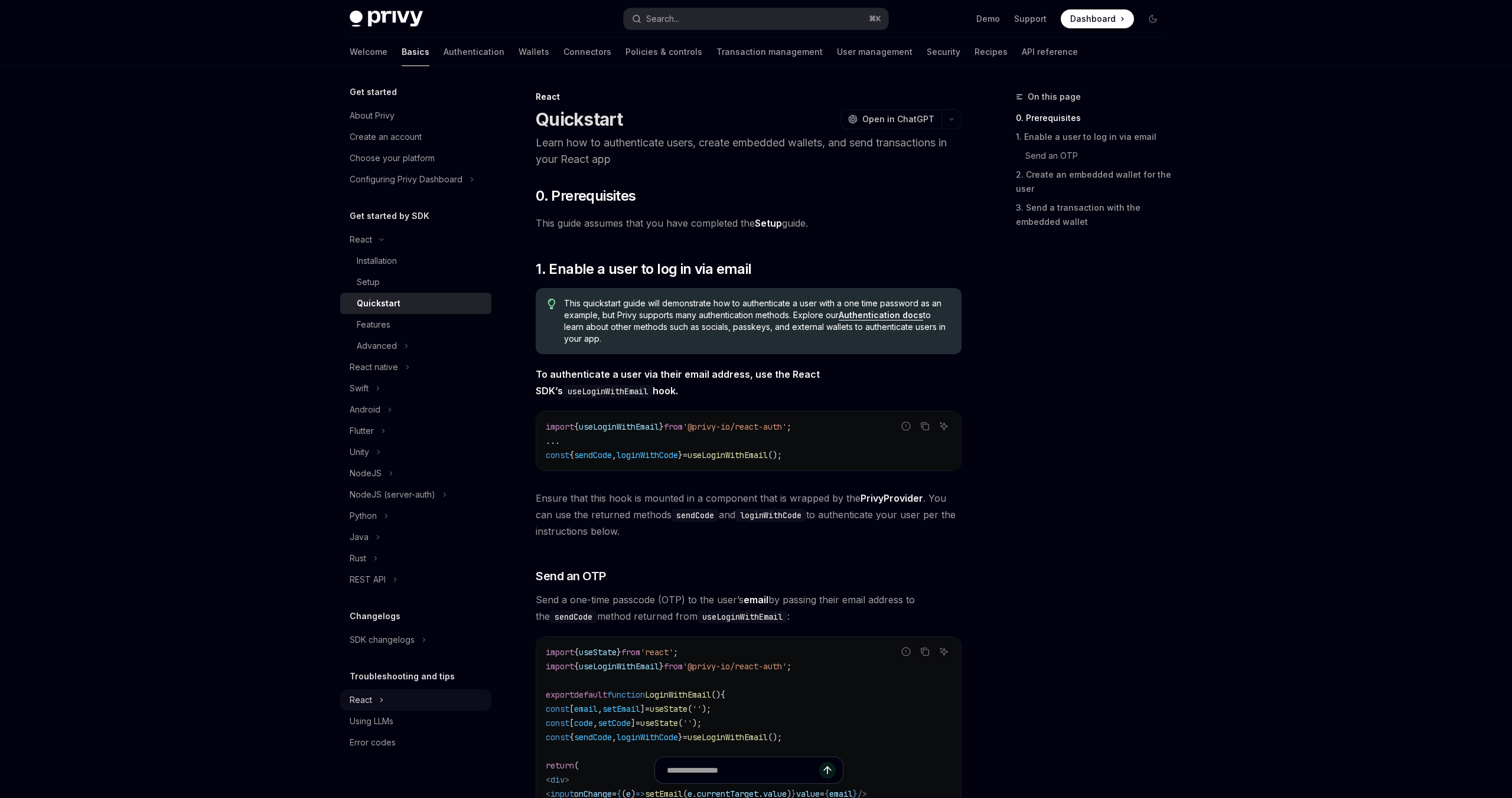
click at [385, 704] on button "React" at bounding box center [415, 700] width 151 height 22
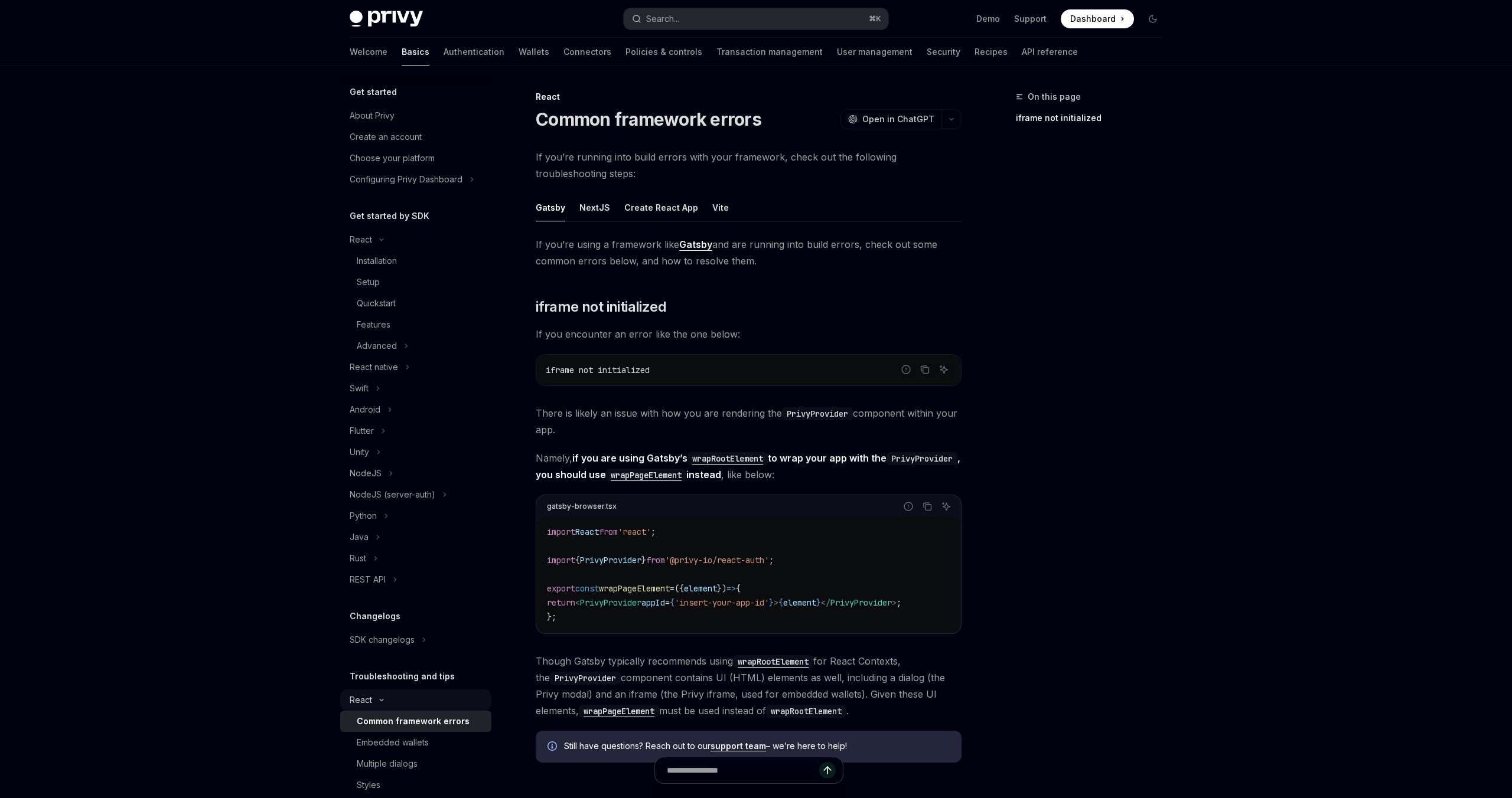
scroll to position [85, 0]
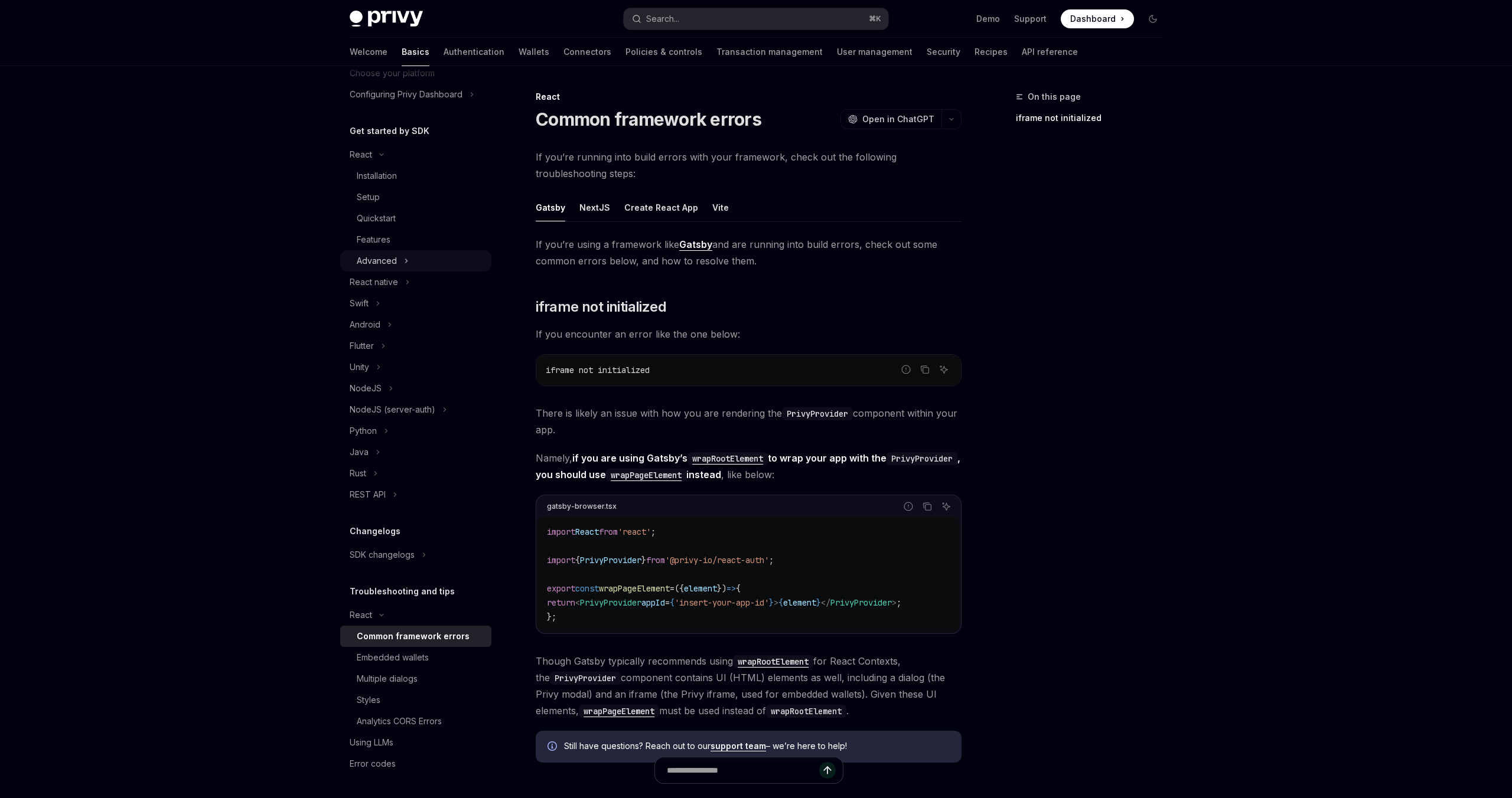
click at [391, 258] on div "Advanced" at bounding box center [377, 261] width 40 height 14
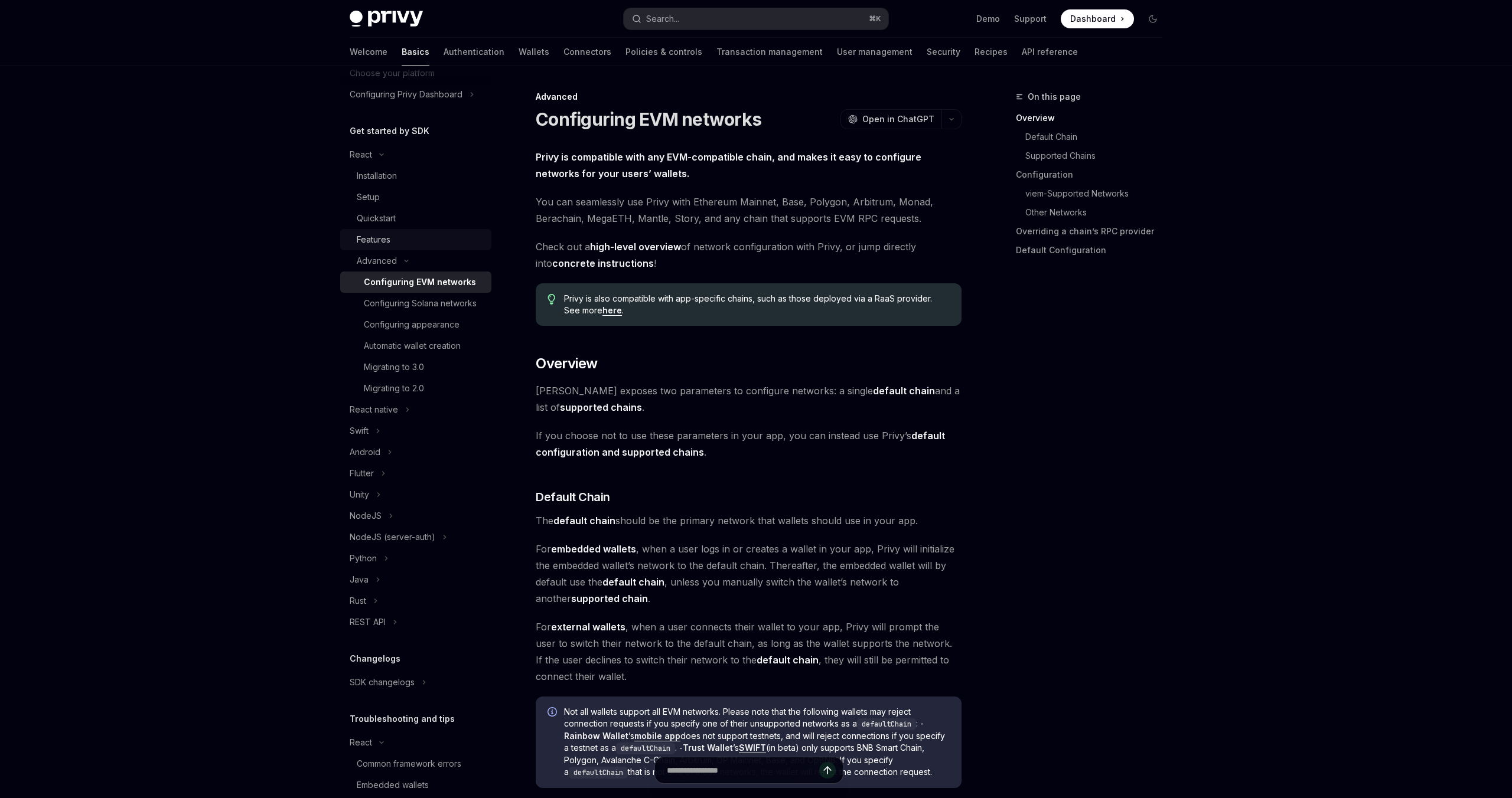
click at [385, 242] on div "Features" at bounding box center [374, 239] width 34 height 14
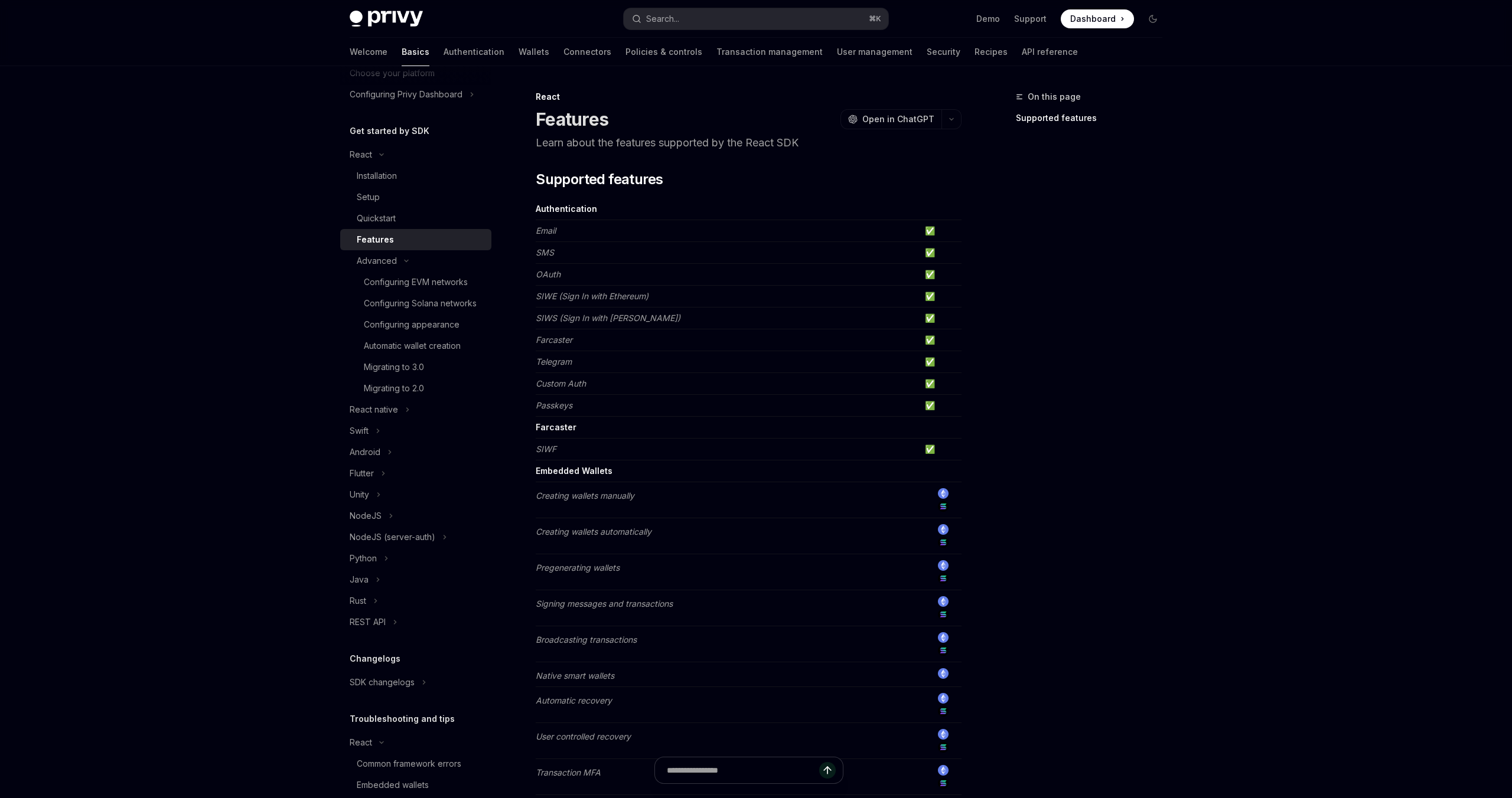
click at [1118, 253] on div "On this page Supported features" at bounding box center [1082, 444] width 179 height 709
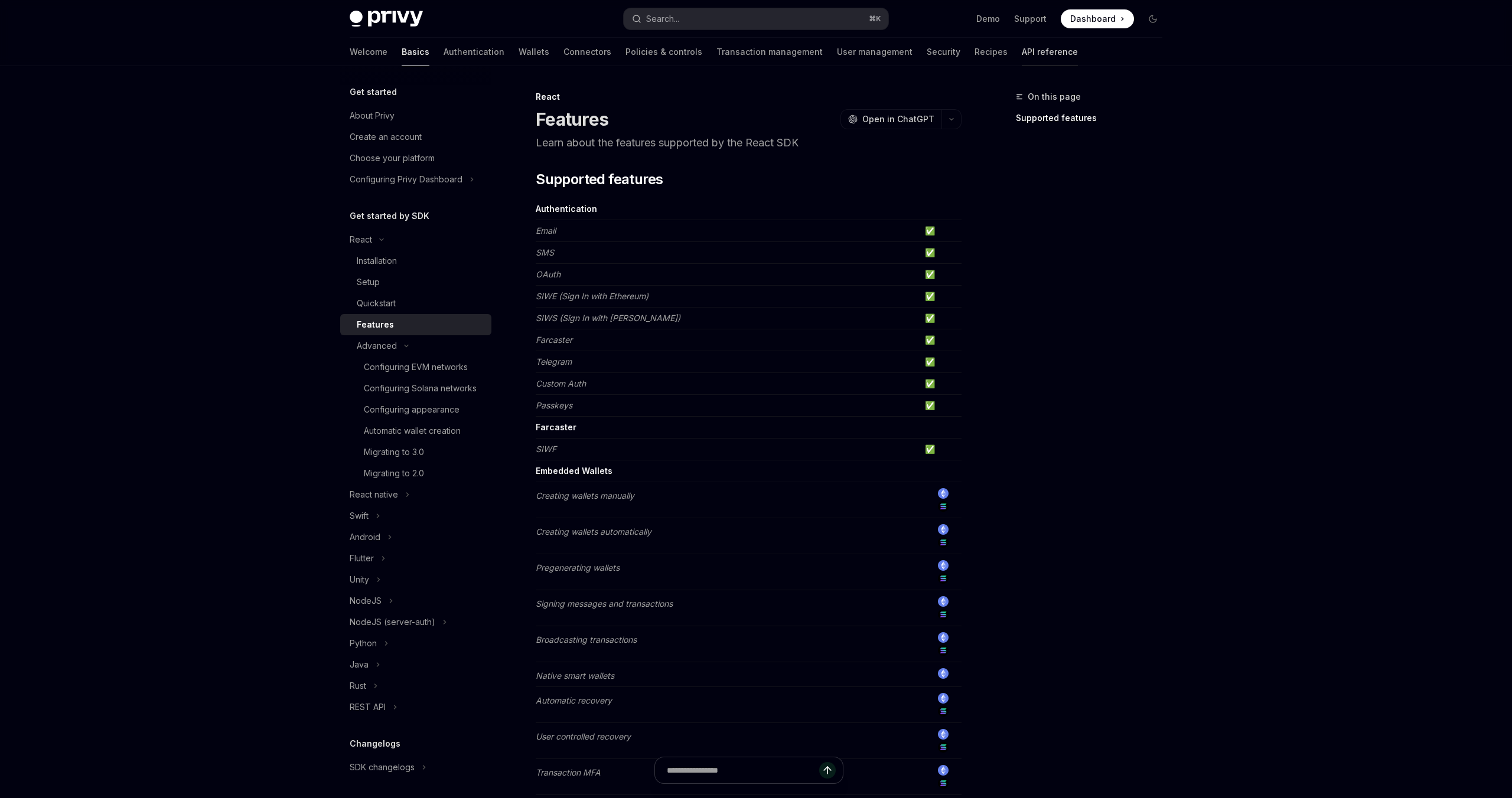
click at [1022, 40] on link "API reference" at bounding box center [1050, 52] width 56 height 29
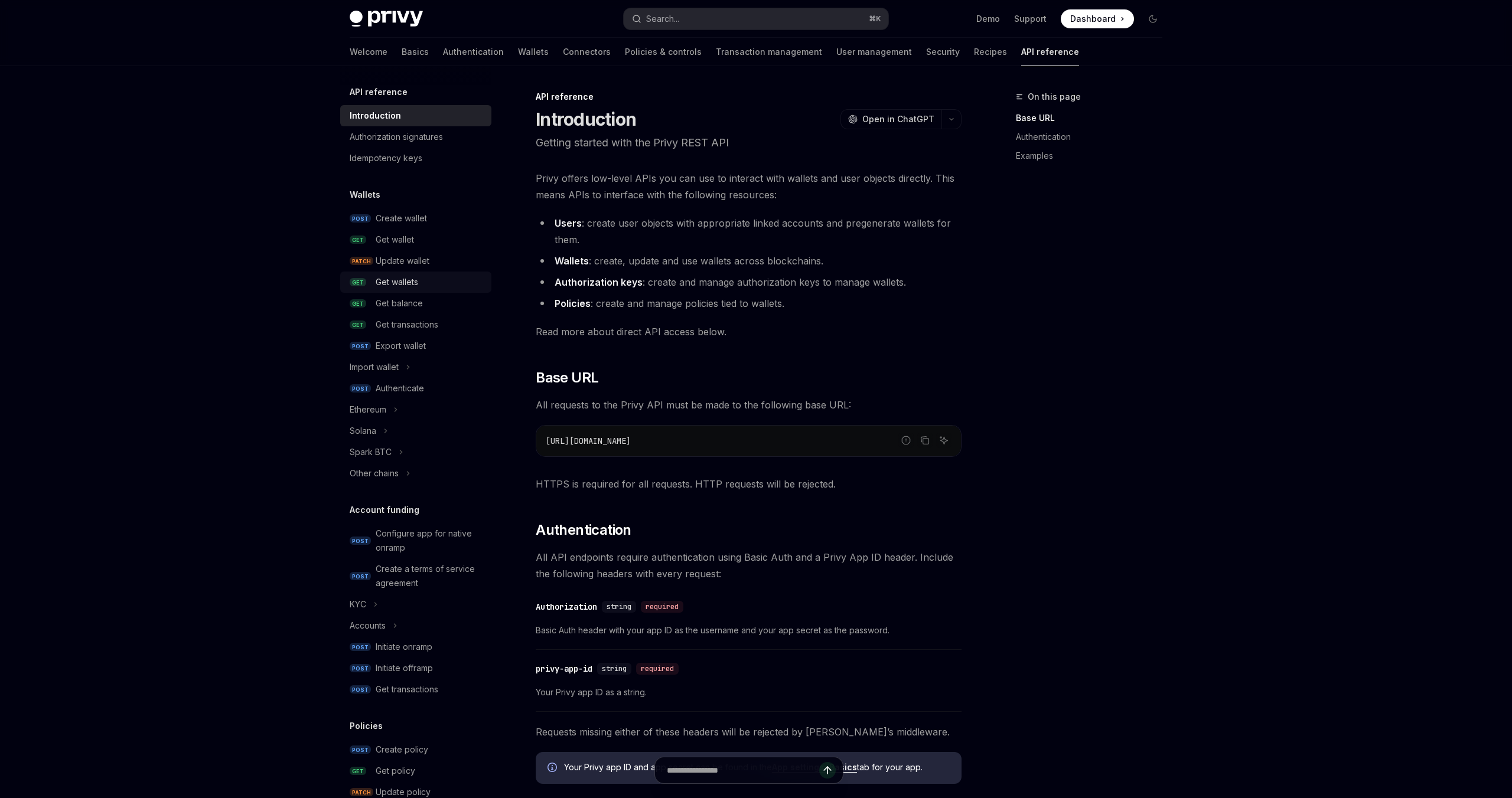
click at [414, 289] on div "Get wallets" at bounding box center [396, 282] width 42 height 14
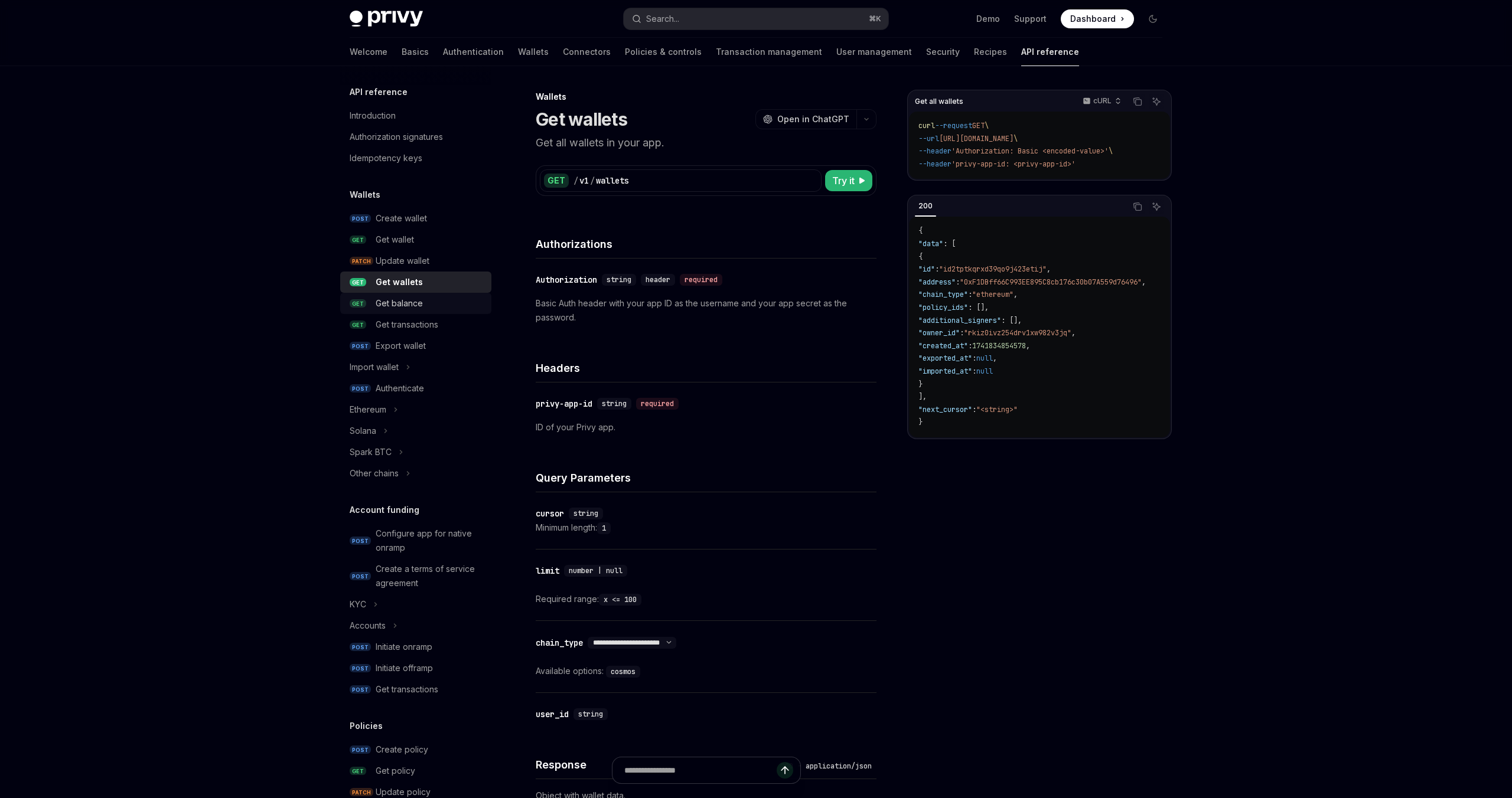
click at [414, 295] on link "GET Get balance" at bounding box center [415, 303] width 151 height 22
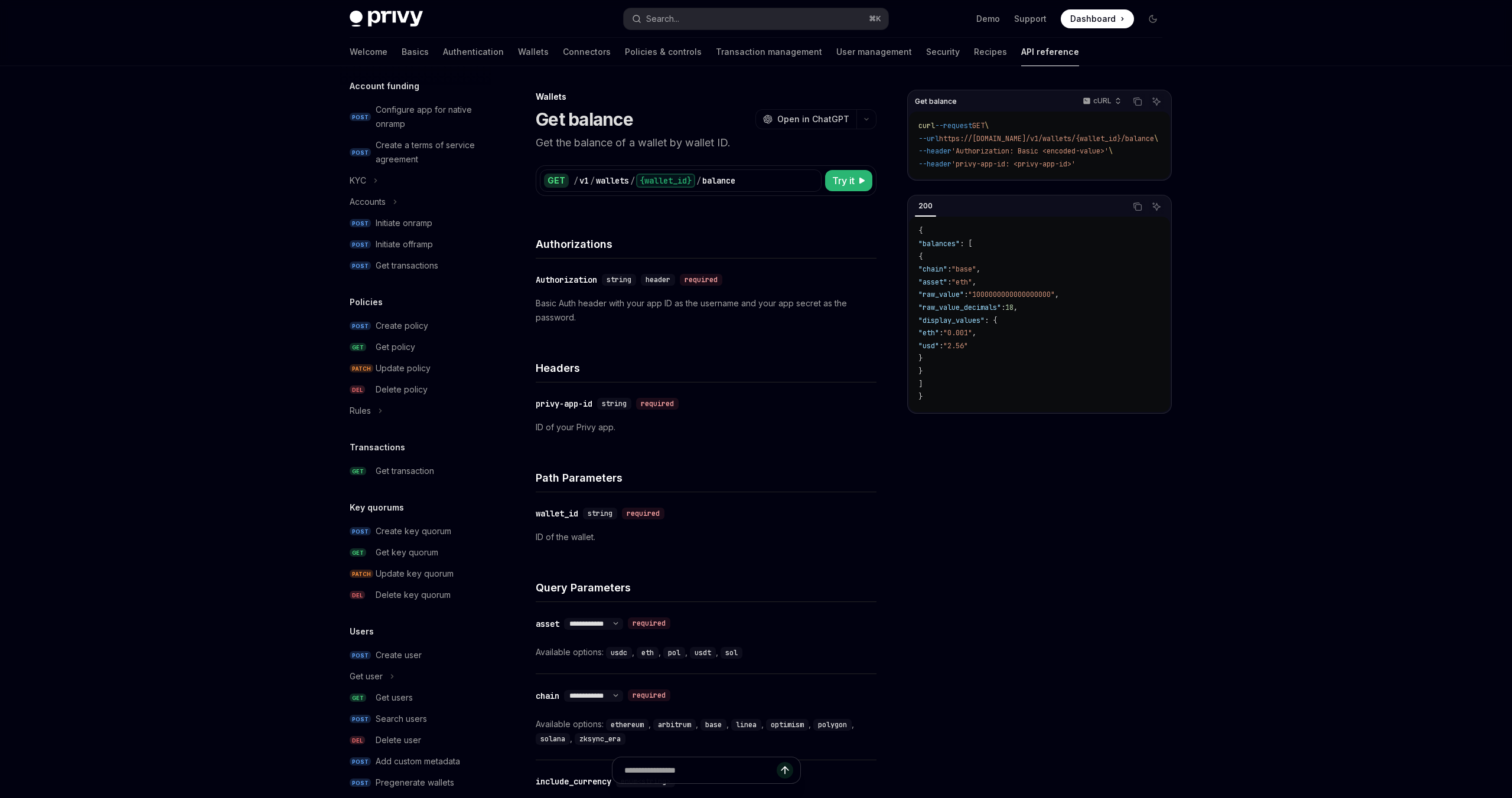
scroll to position [443, 0]
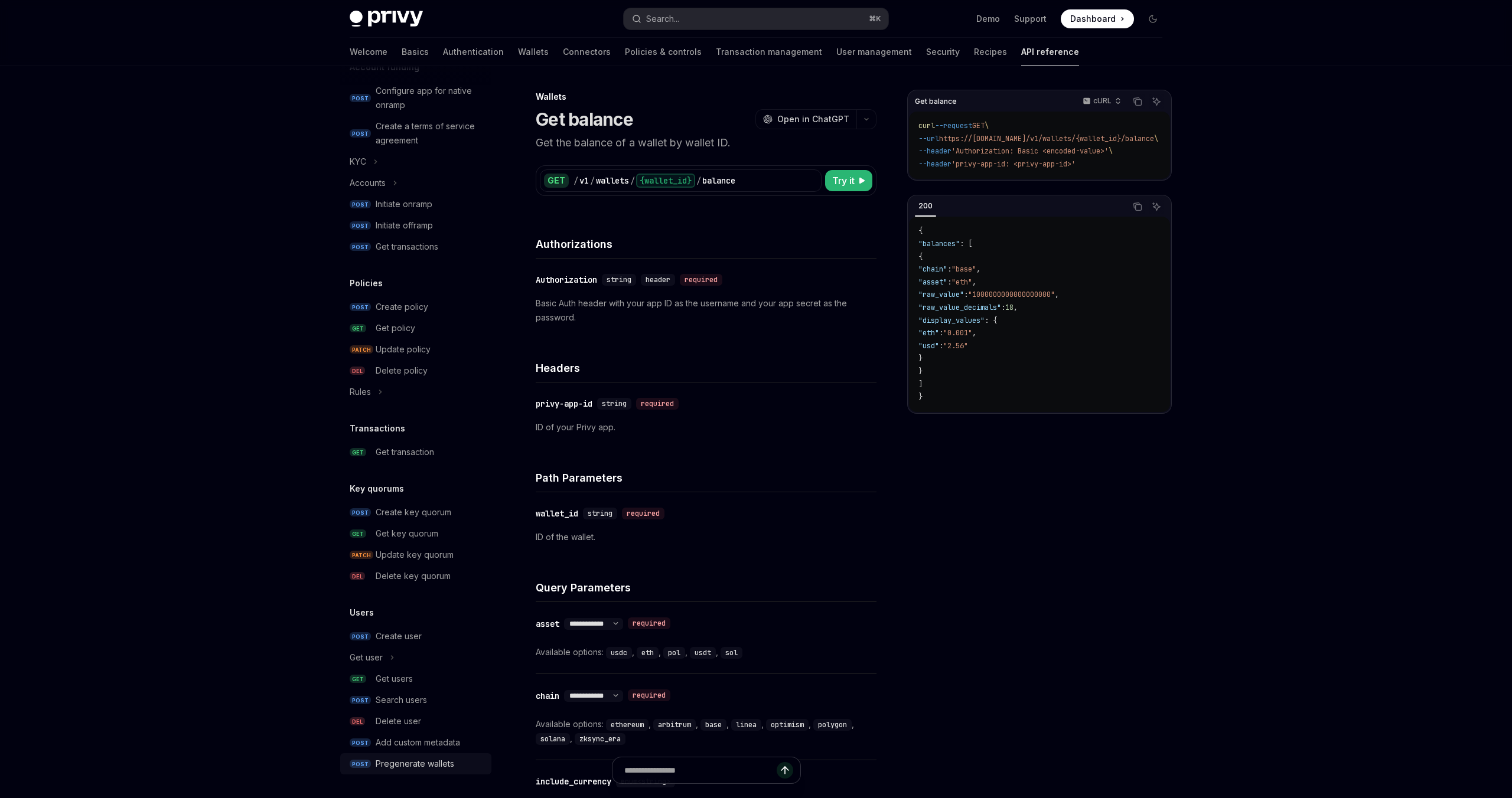
click at [421, 756] on div "Pregenerate wallets" at bounding box center [414, 763] width 79 height 14
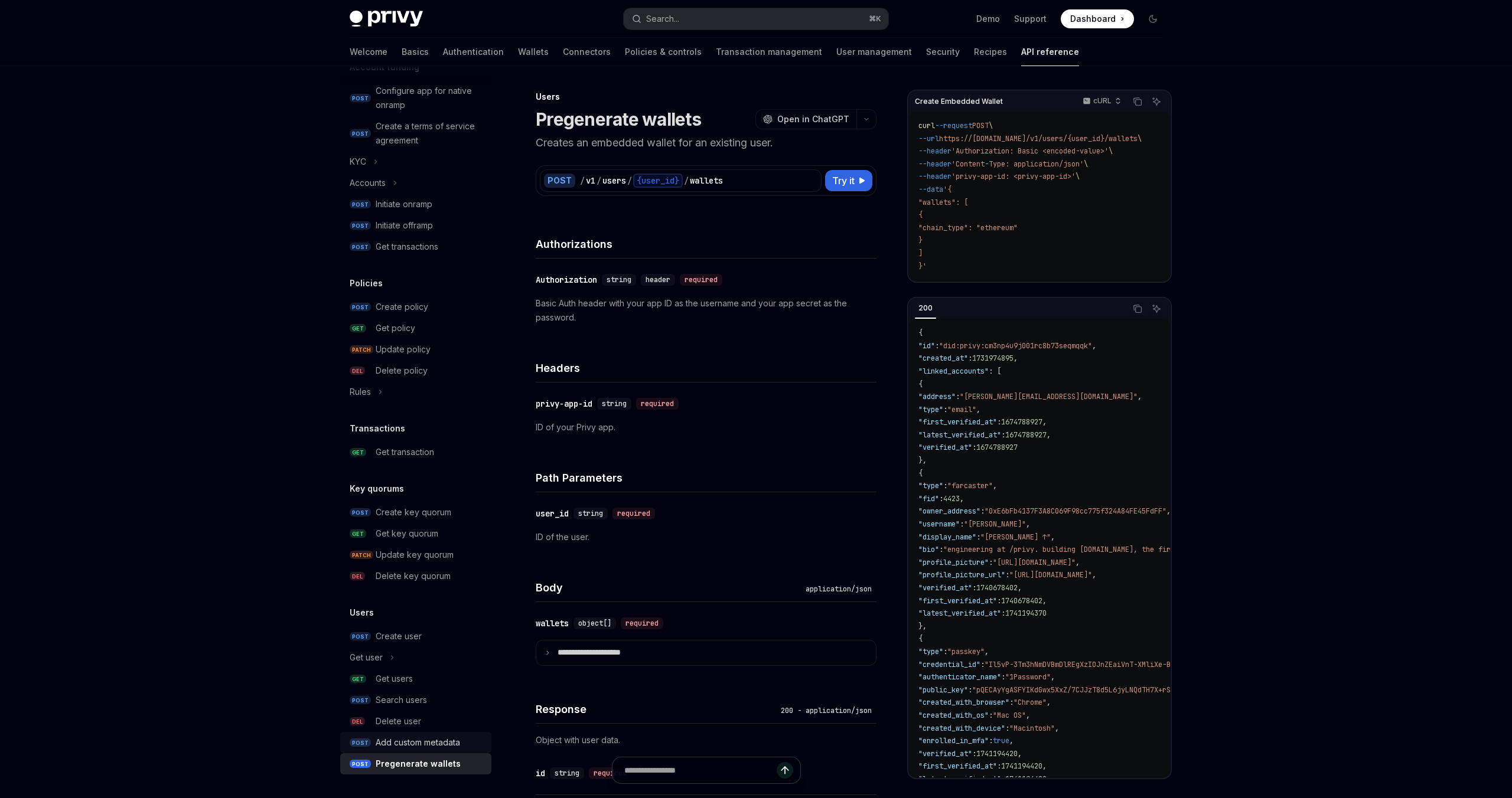
click at [411, 734] on link "POST Add custom metadata" at bounding box center [415, 743] width 151 height 22
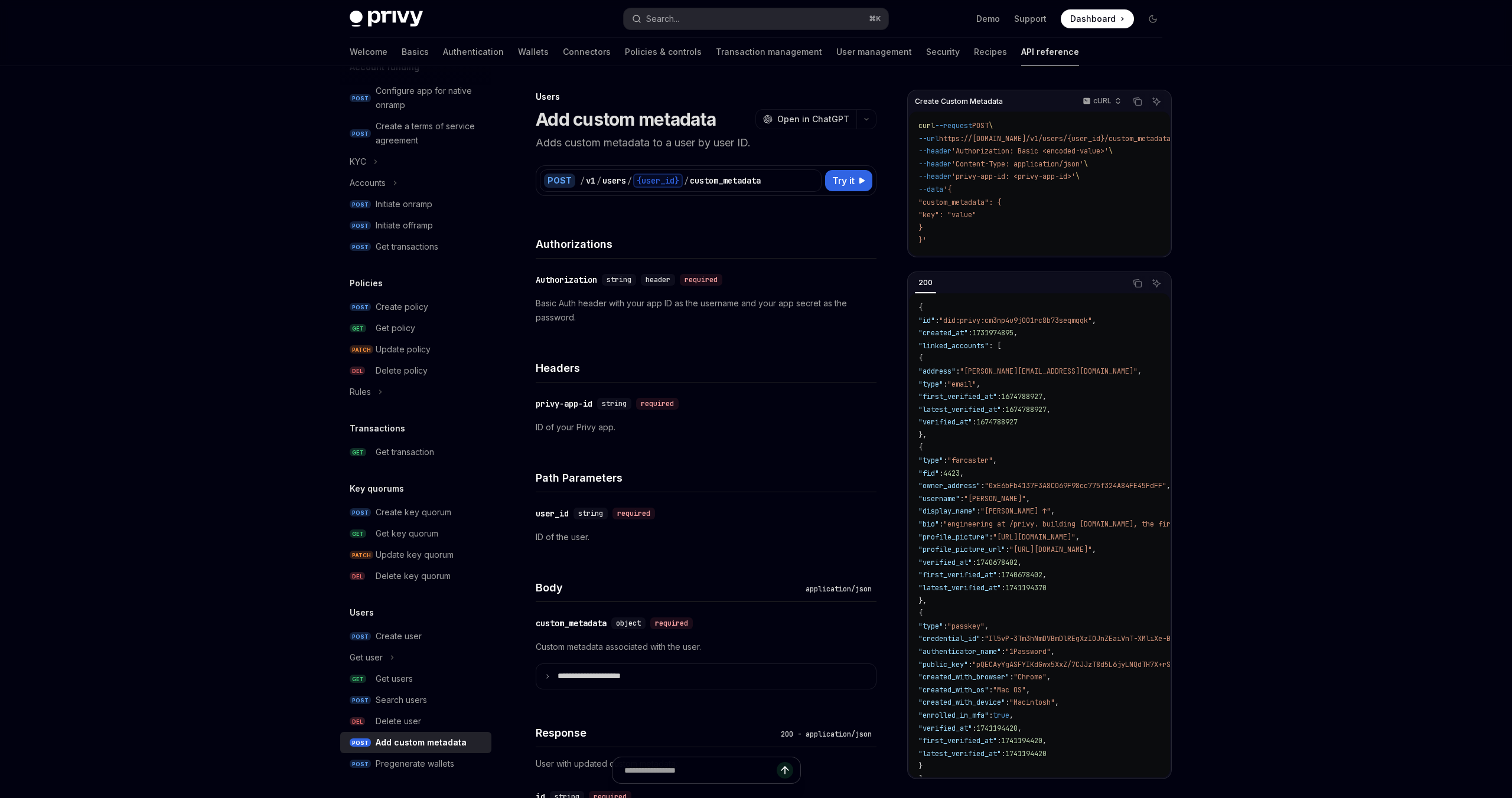
click at [413, 736] on div "Add custom metadata" at bounding box center [420, 743] width 91 height 14
click at [414, 740] on div "Add custom metadata" at bounding box center [420, 743] width 91 height 14
click at [420, 754] on link "POST Pregenerate wallets" at bounding box center [415, 763] width 151 height 22
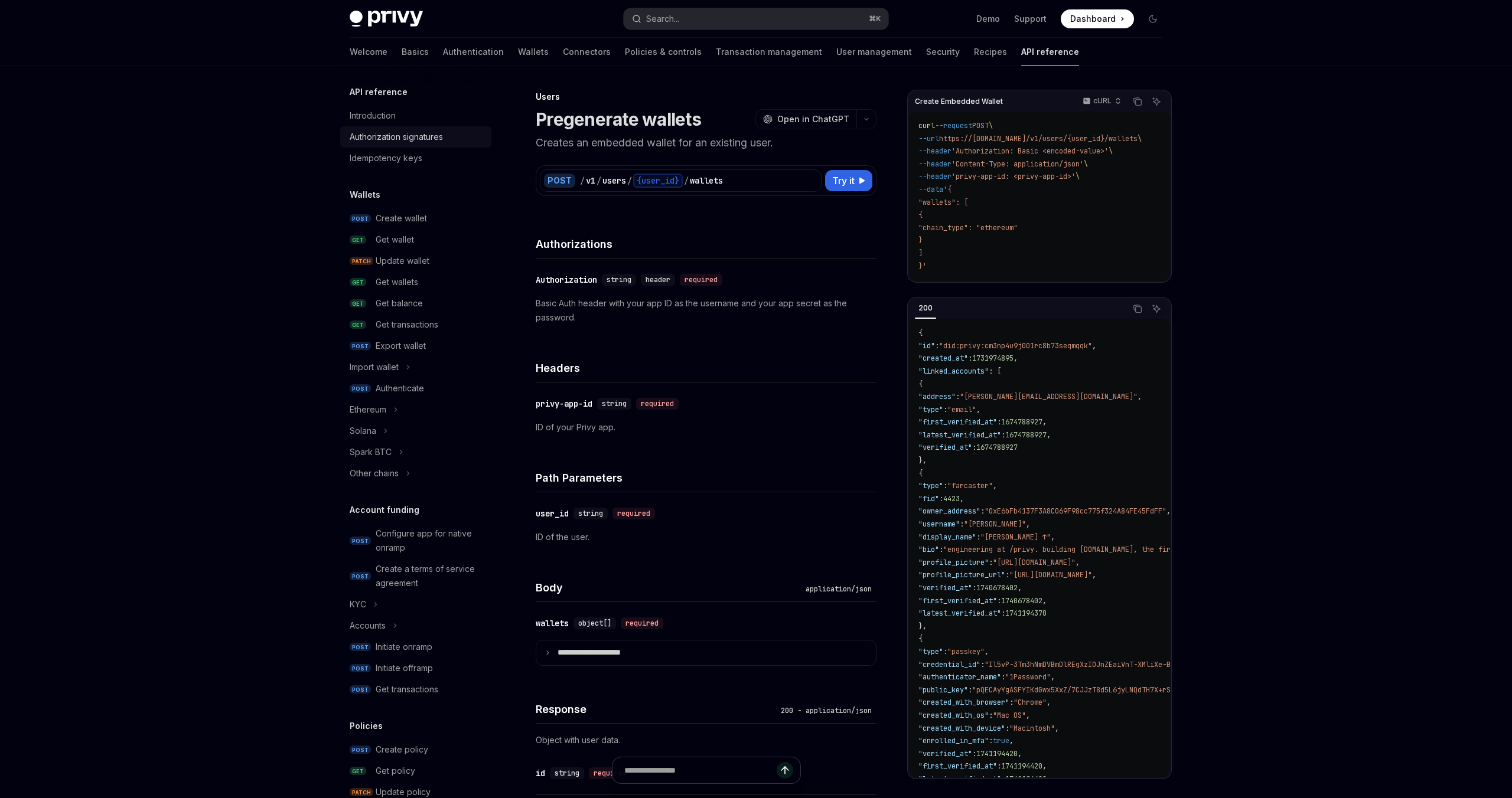
click at [414, 142] on div "Authorization signatures" at bounding box center [396, 137] width 94 height 14
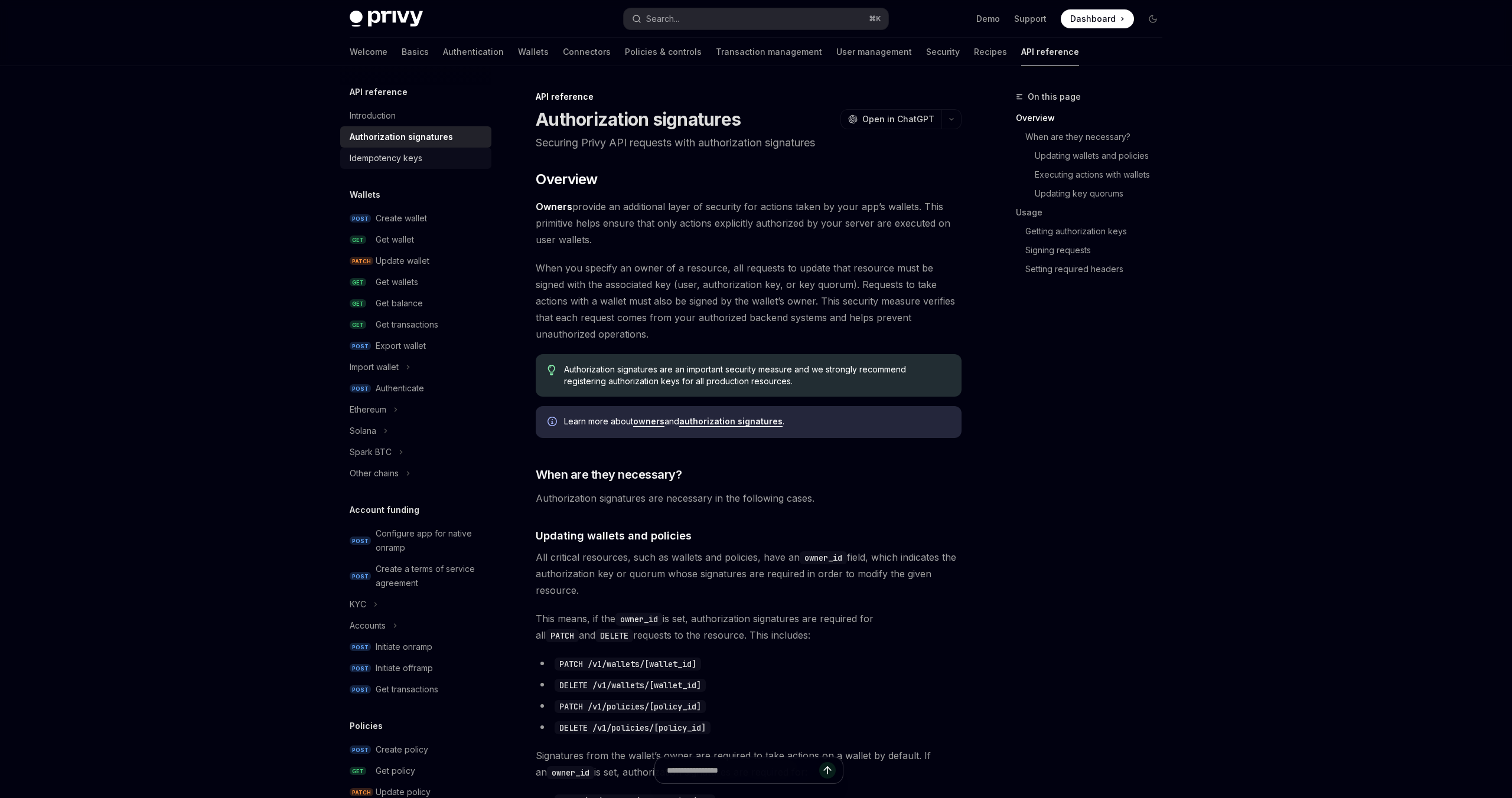
click at [417, 155] on div "Idempotency keys" at bounding box center [386, 158] width 73 height 14
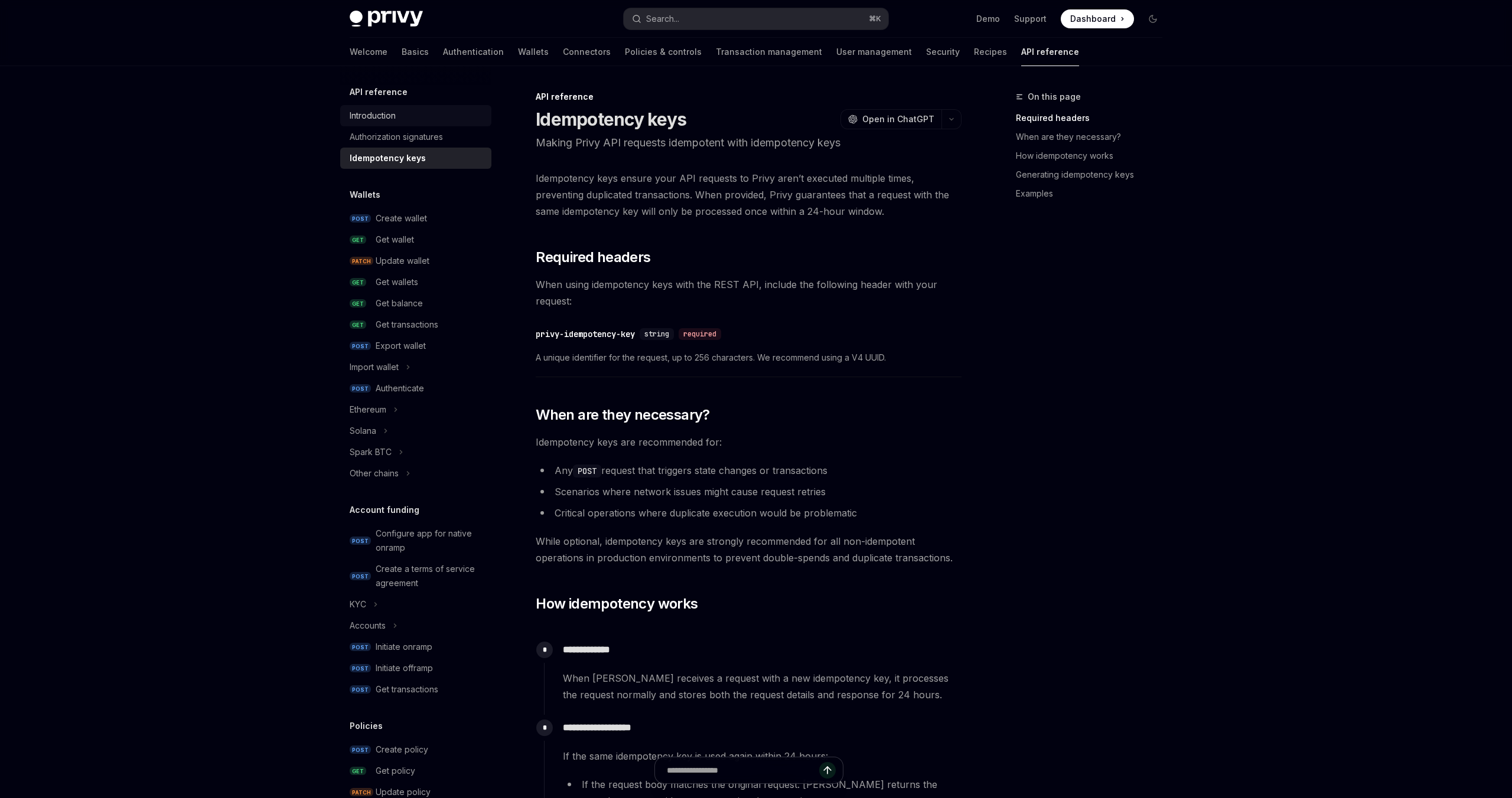
click at [396, 123] on link "Introduction" at bounding box center [415, 115] width 151 height 22
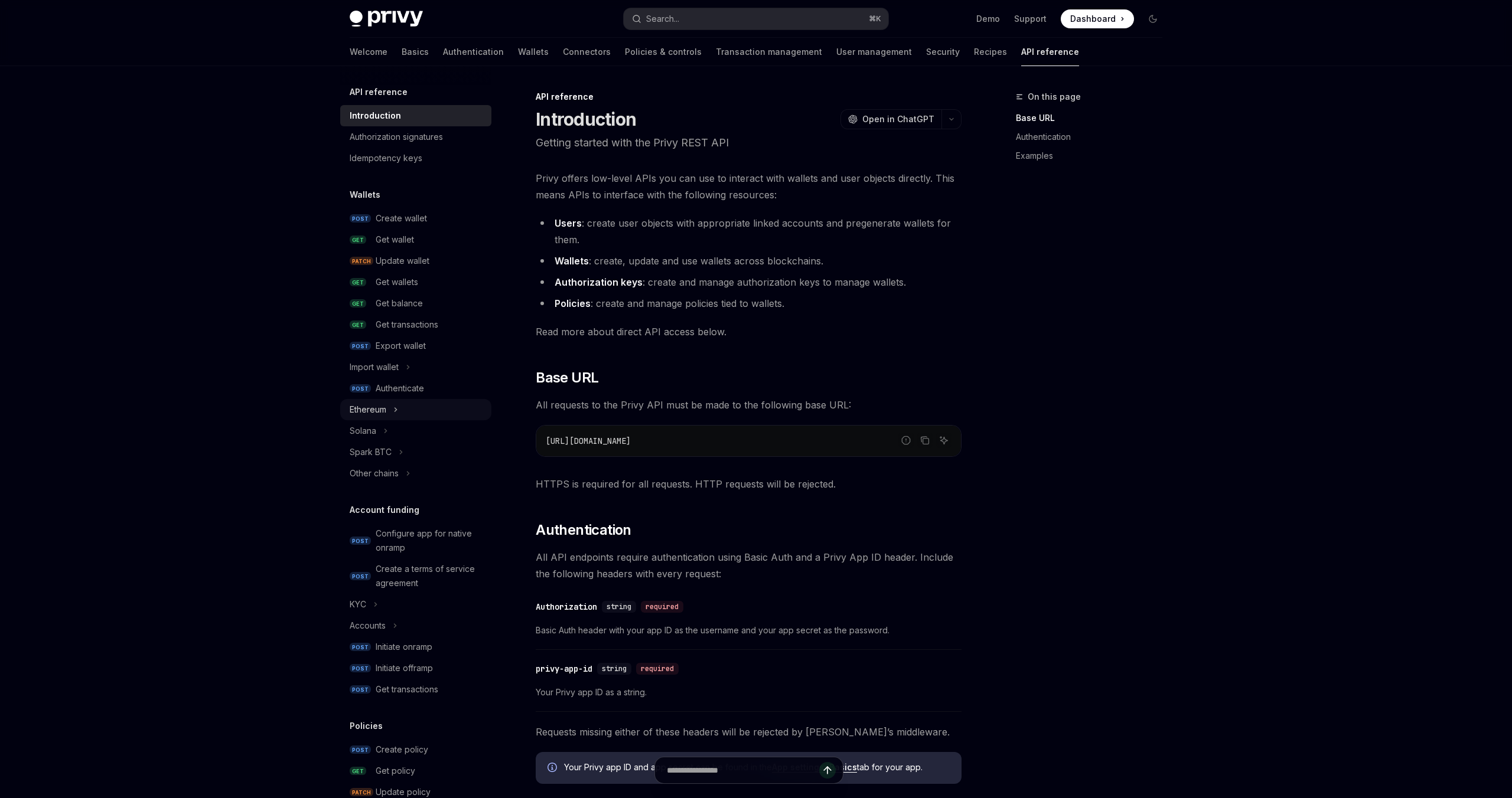
click at [403, 412] on button "Ethereum" at bounding box center [415, 410] width 151 height 22
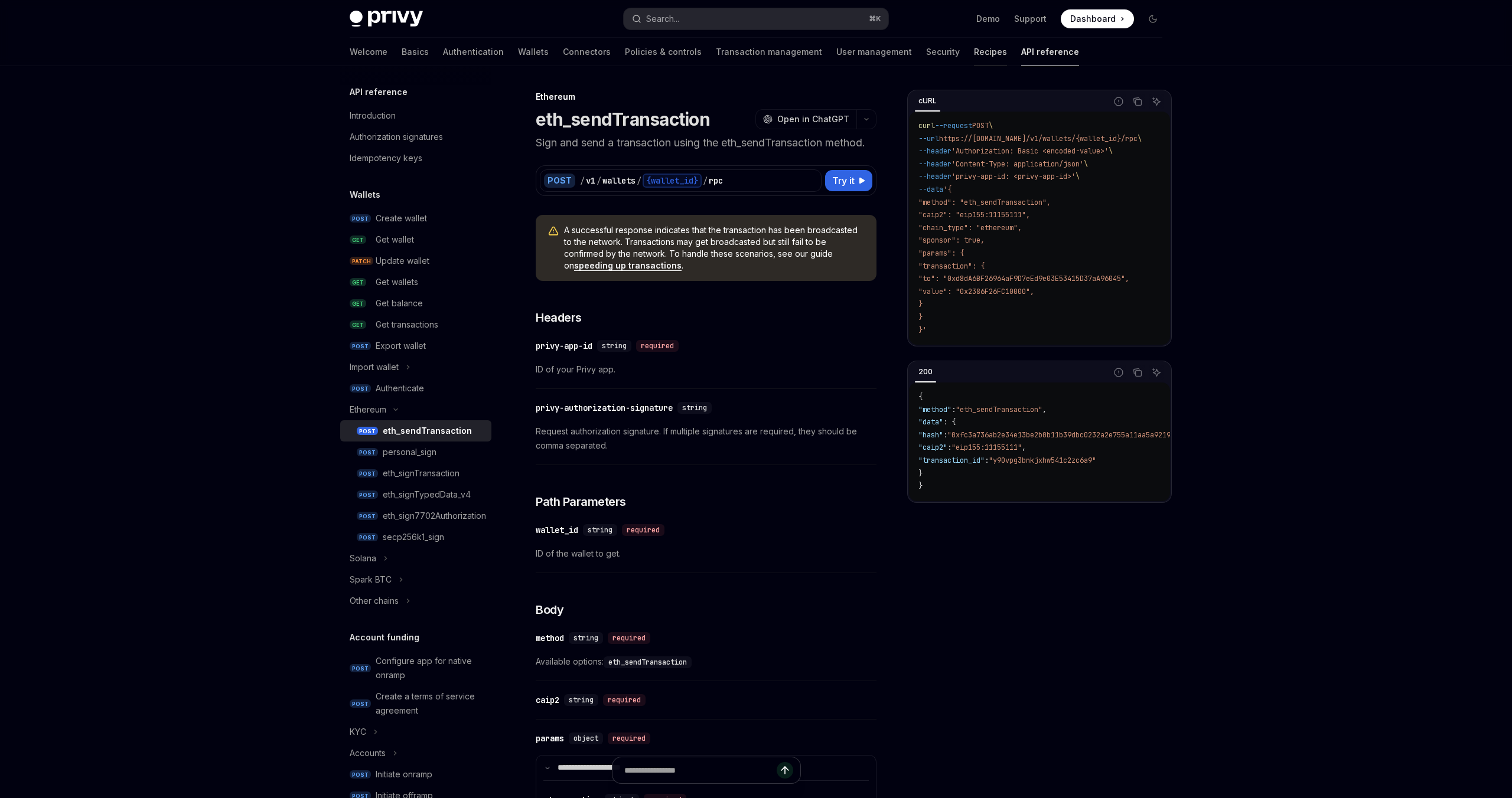
click at [974, 53] on link "Recipes" at bounding box center [991, 52] width 33 height 29
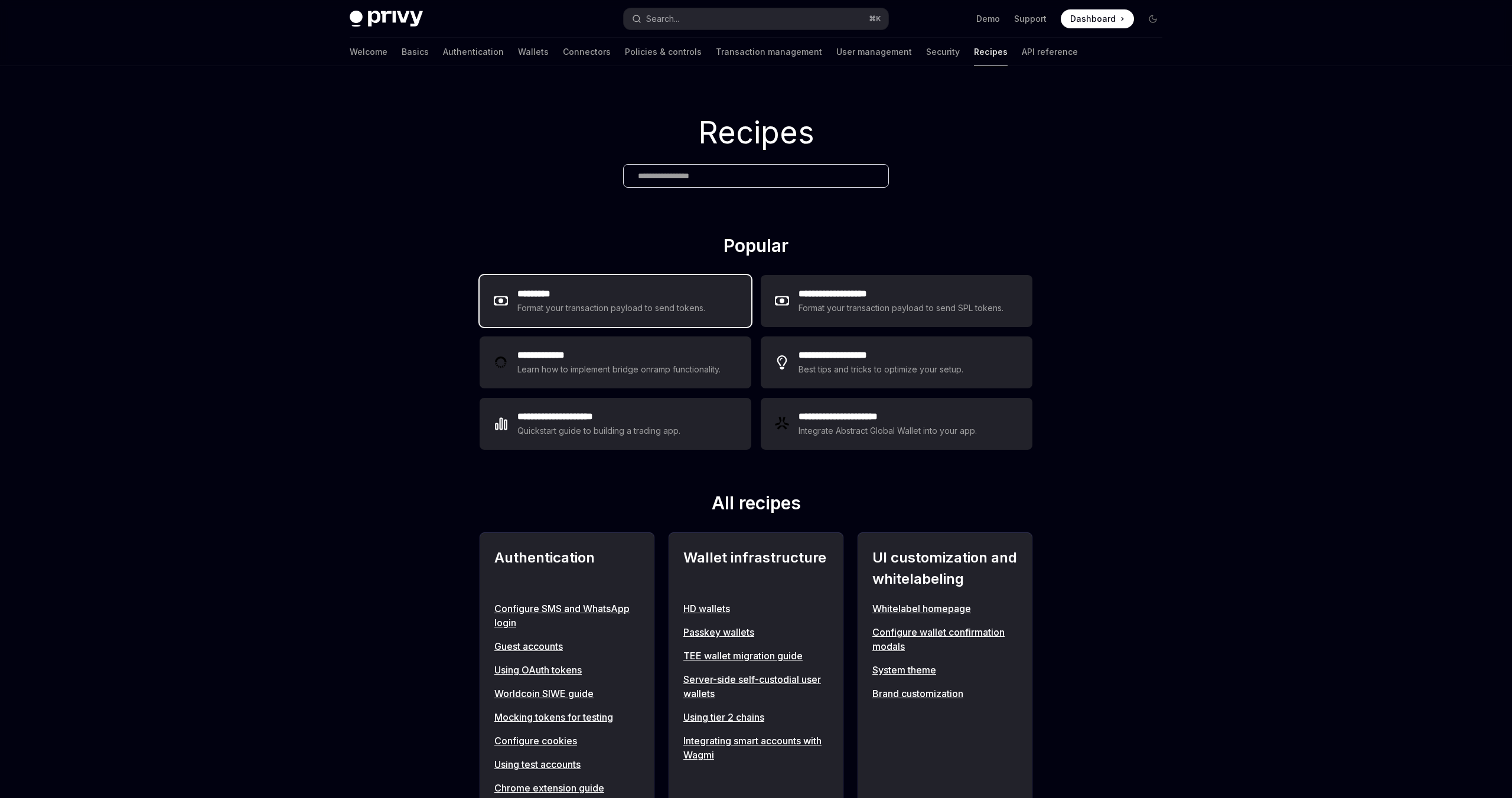
click at [629, 323] on div "********* Format your transaction payload to send tokens." at bounding box center [615, 301] width 271 height 52
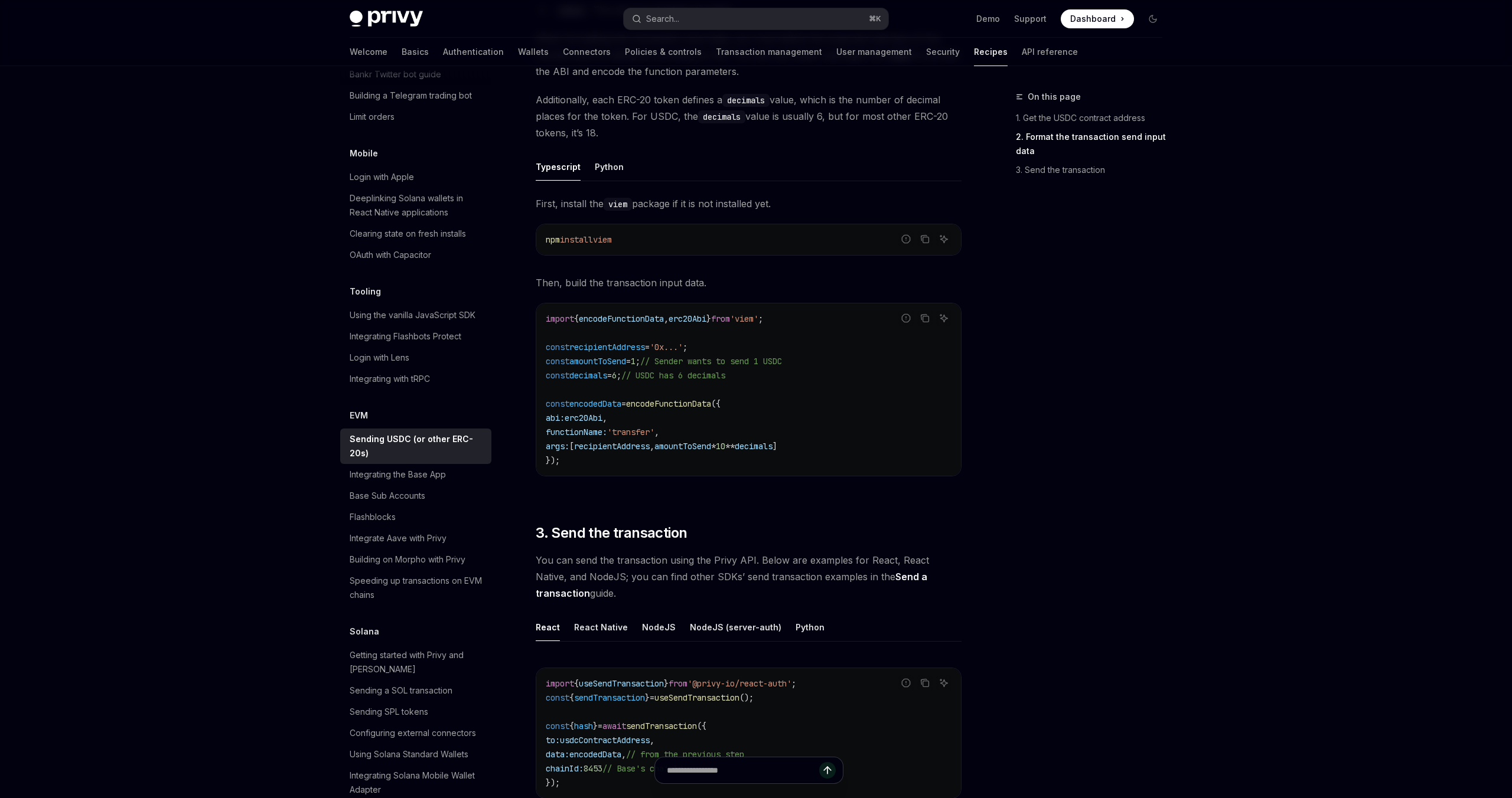
scroll to position [681, 0]
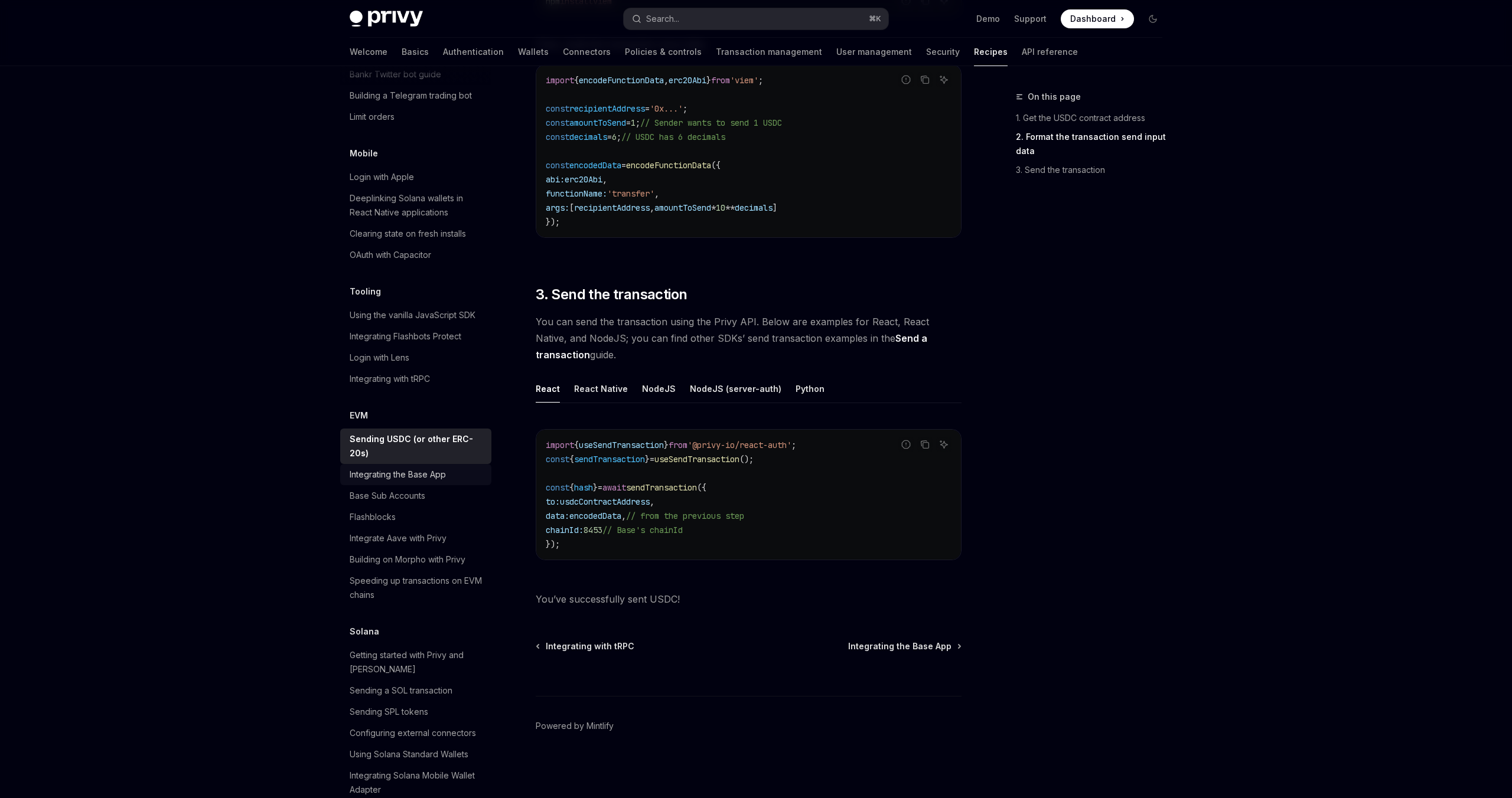
click at [444, 464] on link "Integrating the Base App" at bounding box center [415, 475] width 151 height 22
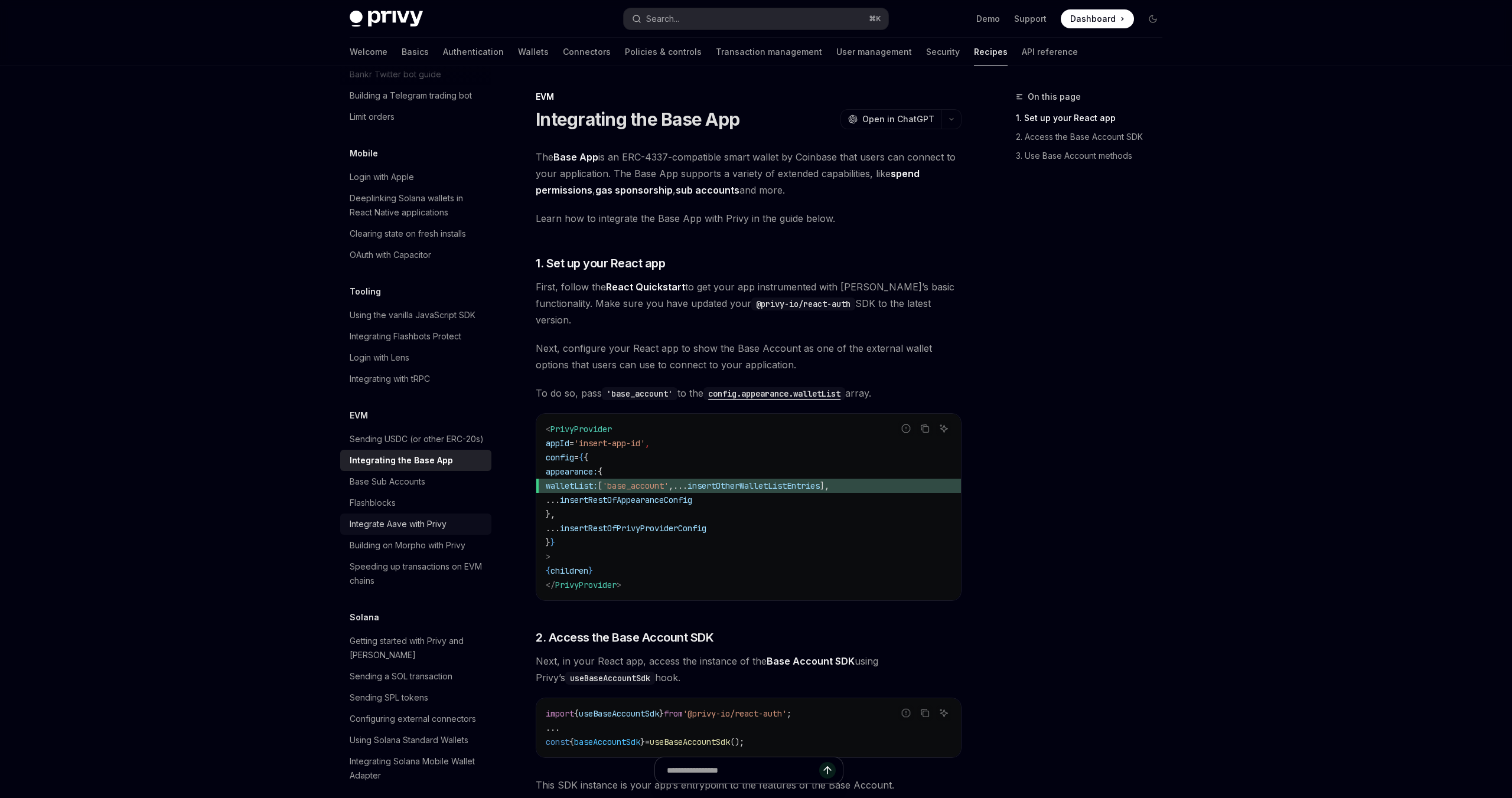
click at [434, 517] on div "Integrate Aave with Privy" at bounding box center [398, 524] width 97 height 14
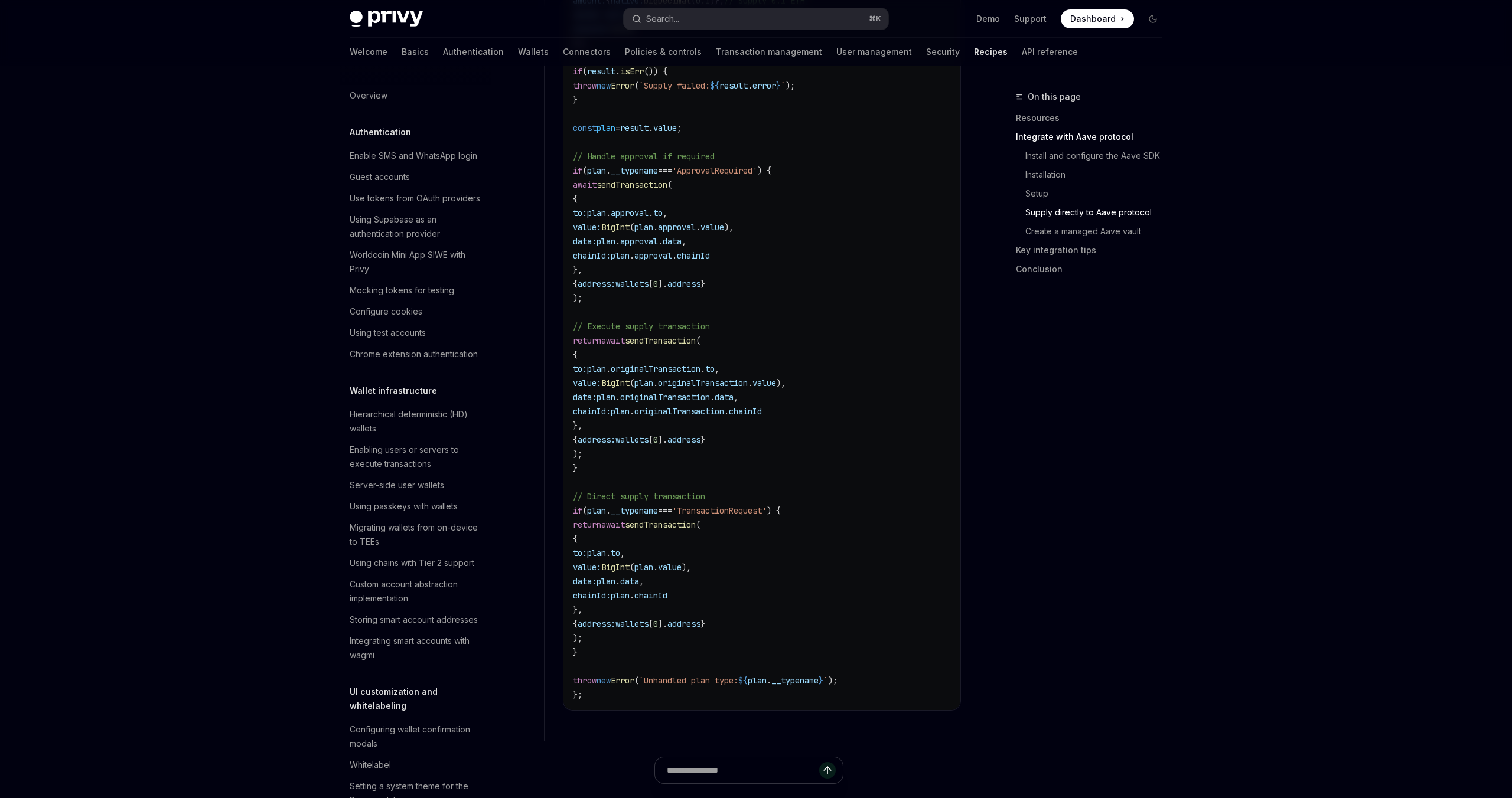
type textarea "*"
